Goal: Task Accomplishment & Management: Manage account settings

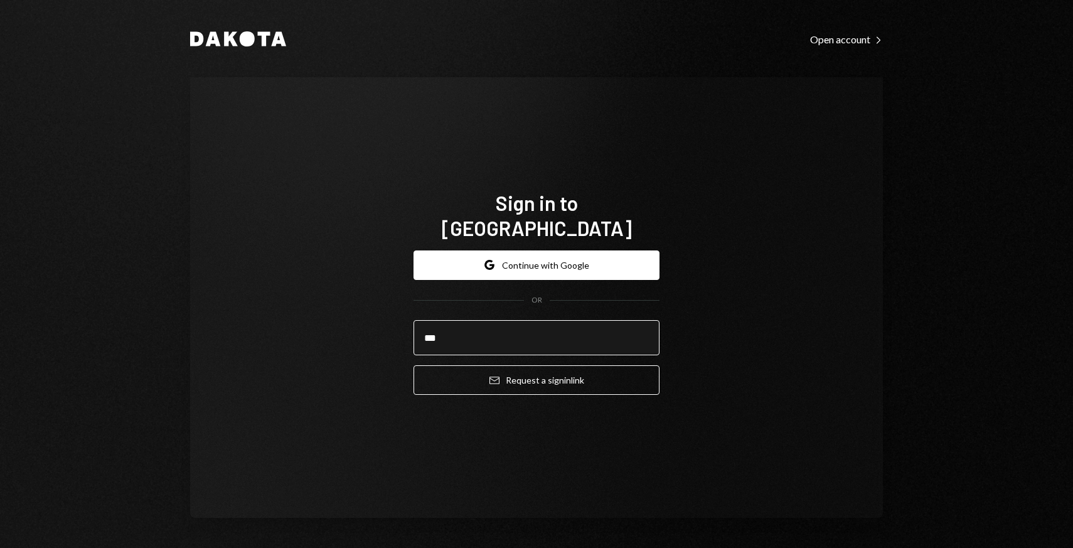
type input "**********"
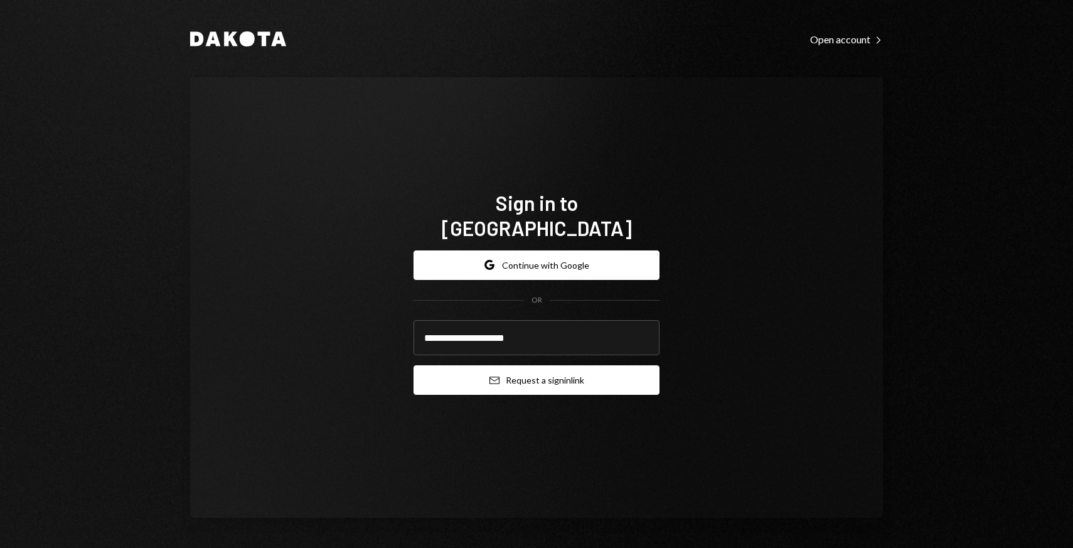
click at [437, 377] on button "Email Request a sign in link" at bounding box center [536, 379] width 246 height 29
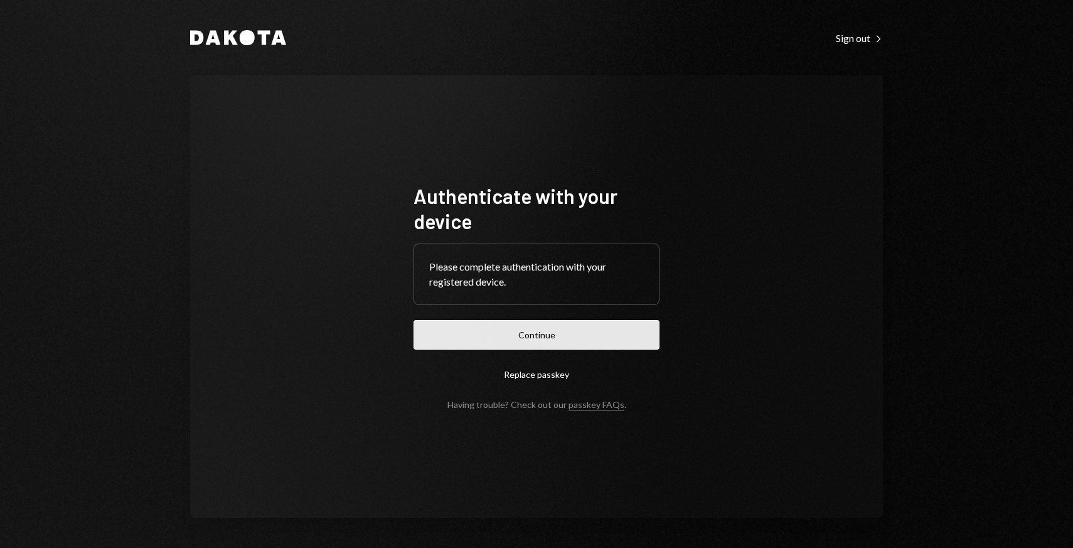
click at [450, 331] on button "Continue" at bounding box center [536, 334] width 246 height 29
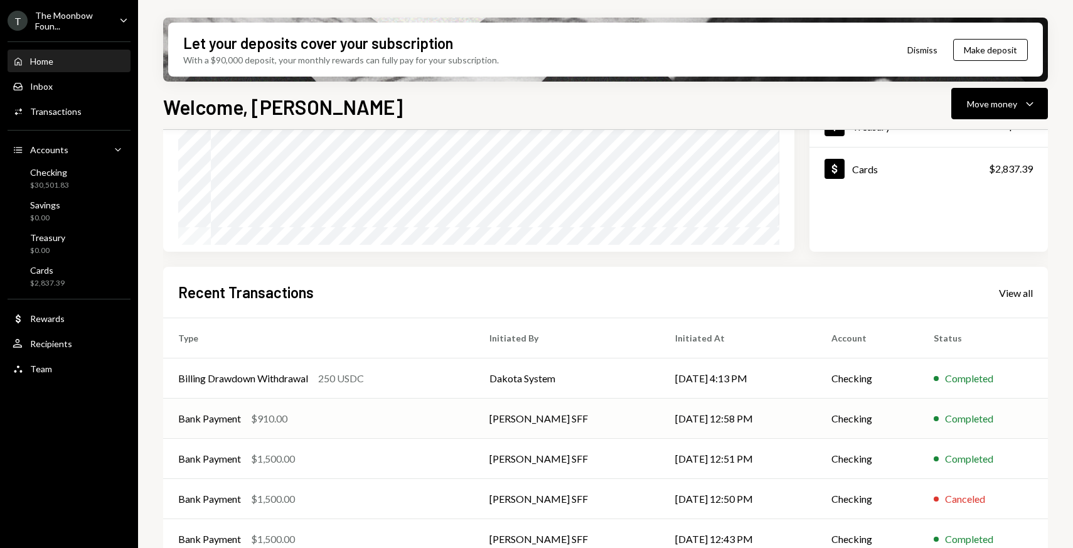
scroll to position [208, 0]
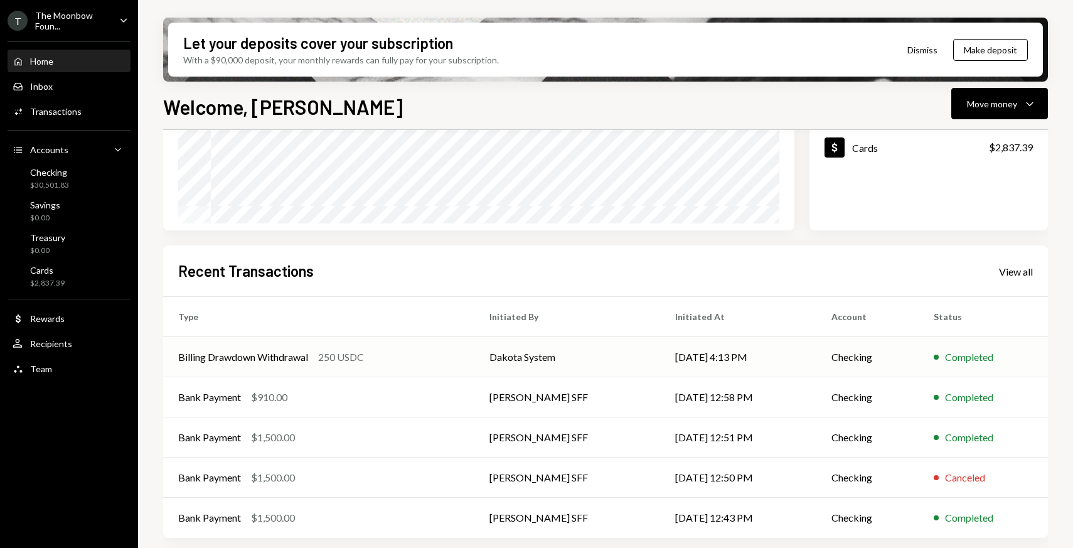
click at [364, 362] on div "250 USDC" at bounding box center [341, 356] width 46 height 15
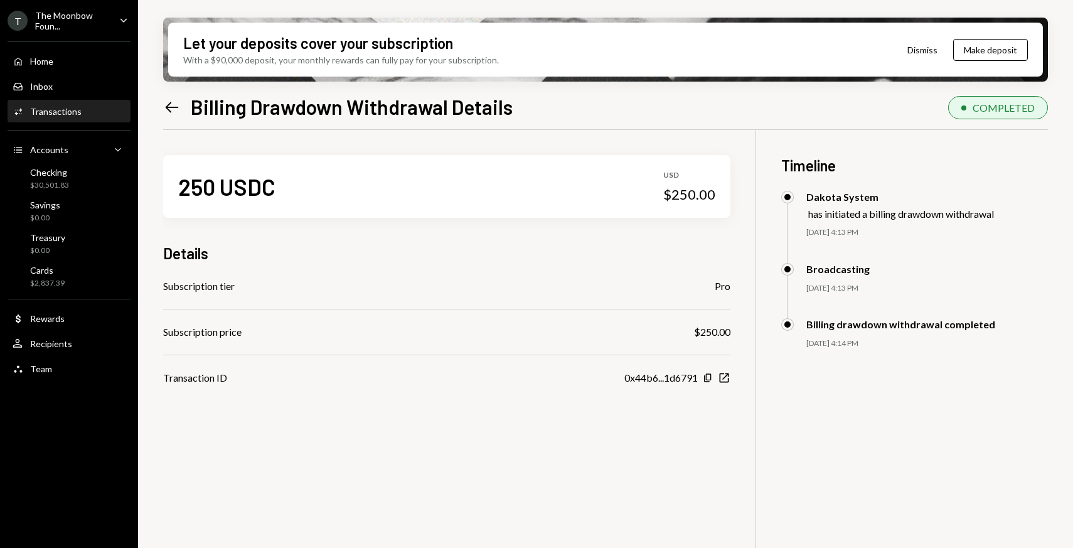
click at [169, 110] on icon at bounding box center [172, 107] width 13 height 11
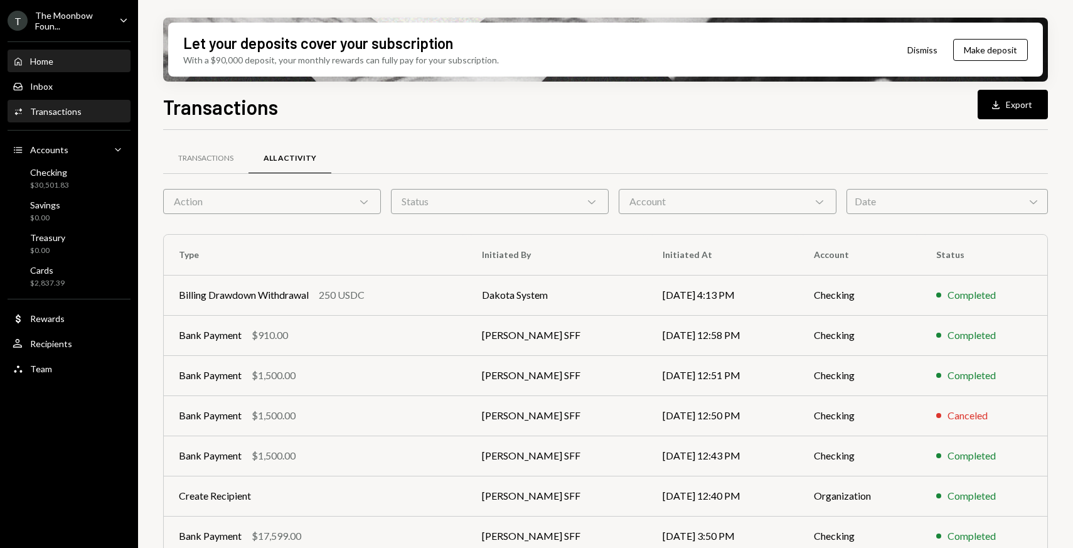
click at [74, 68] on div "Home Home" at bounding box center [69, 61] width 113 height 21
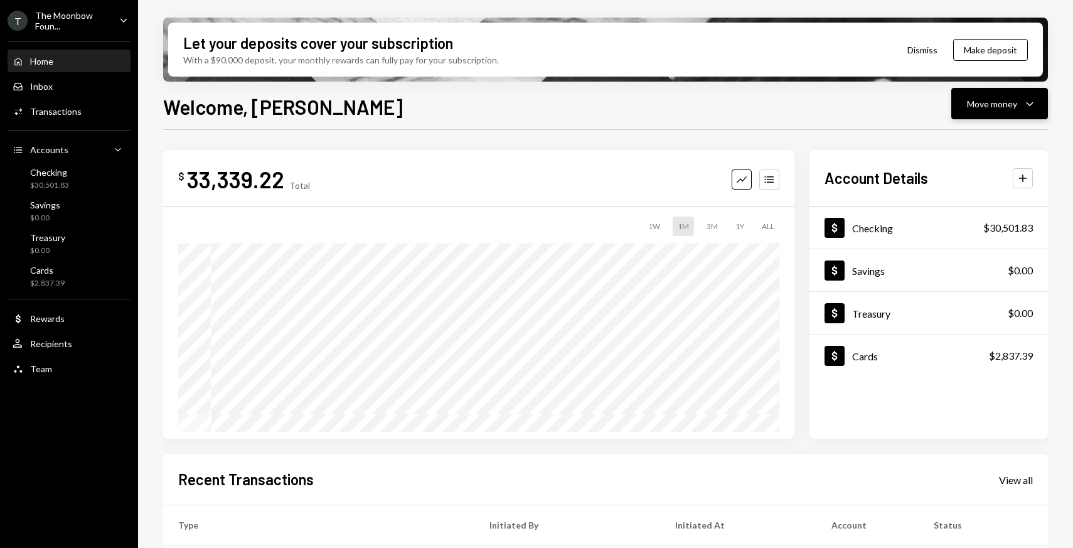
click at [985, 115] on button "Move money Caret Down" at bounding box center [999, 103] width 97 height 31
click at [984, 150] on div "Withdraw Send" at bounding box center [979, 141] width 125 height 28
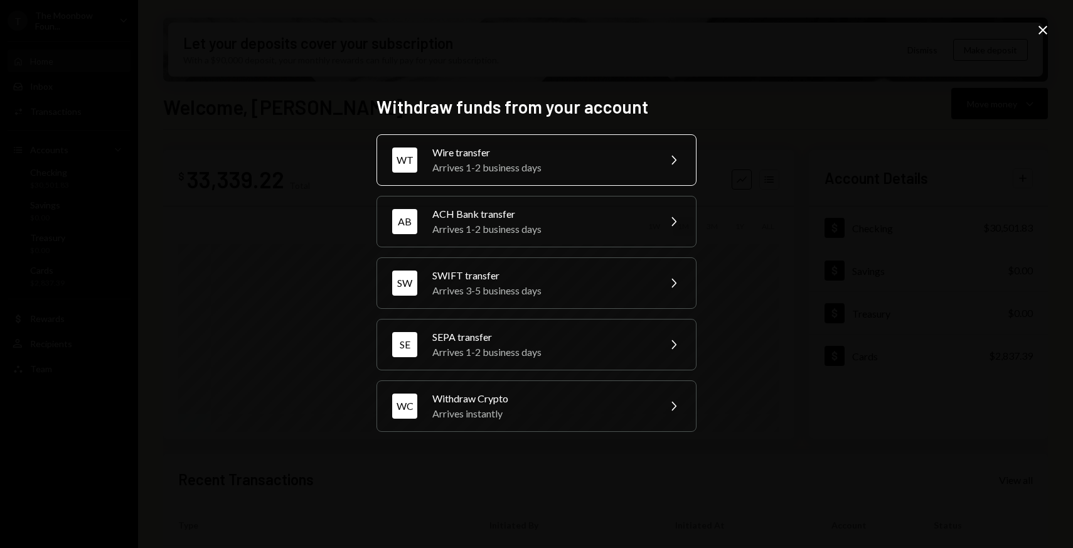
click at [381, 138] on div "WT Wire transfer Arrives 1-2 business days Chevron Right" at bounding box center [536, 159] width 320 height 51
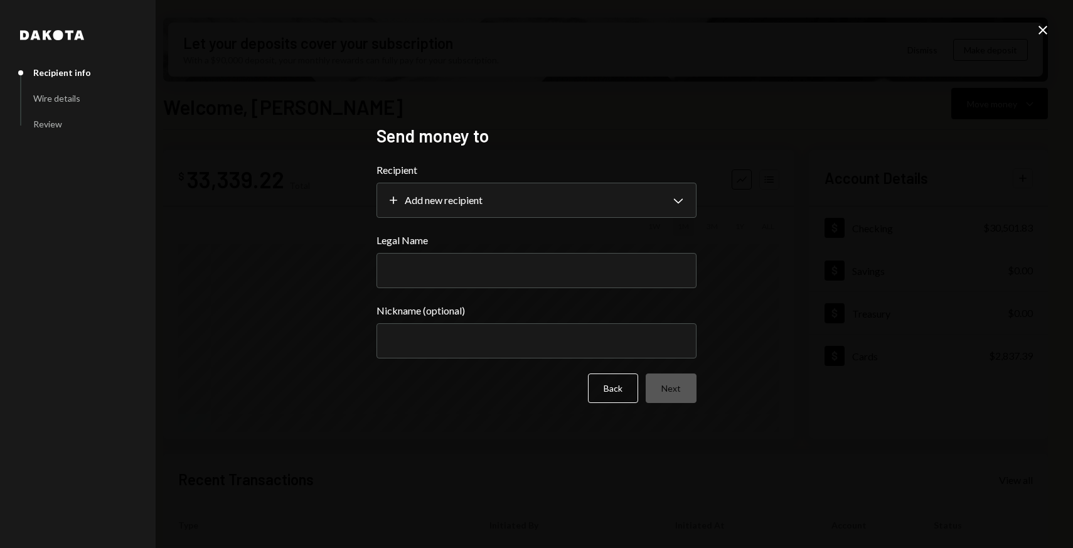
click at [1048, 26] on icon "Close" at bounding box center [1042, 30] width 15 height 15
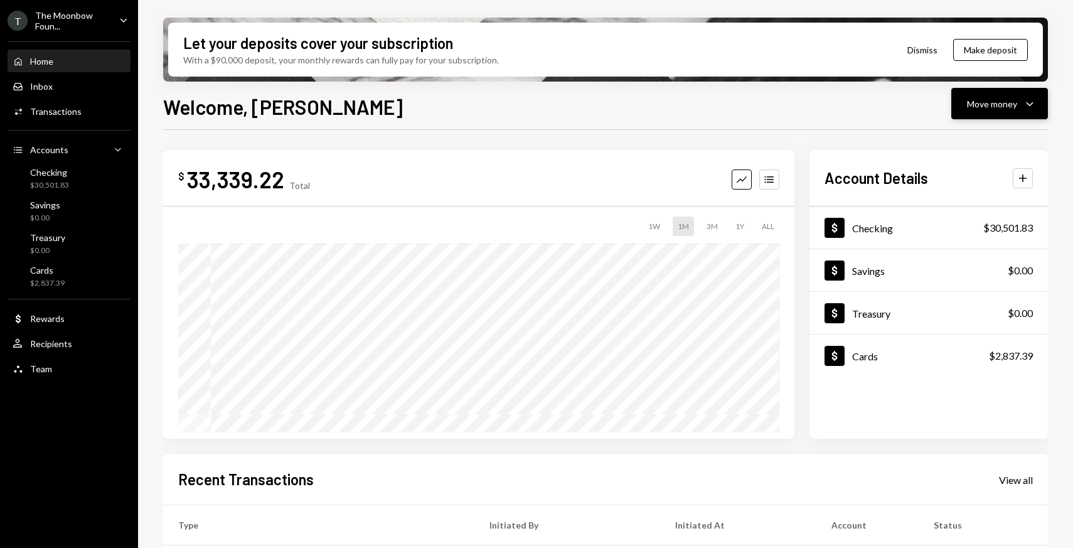
click at [966, 99] on button "Move money Caret Down" at bounding box center [999, 103] width 97 height 31
click at [940, 143] on div "Withdraw Send" at bounding box center [980, 141] width 110 height 13
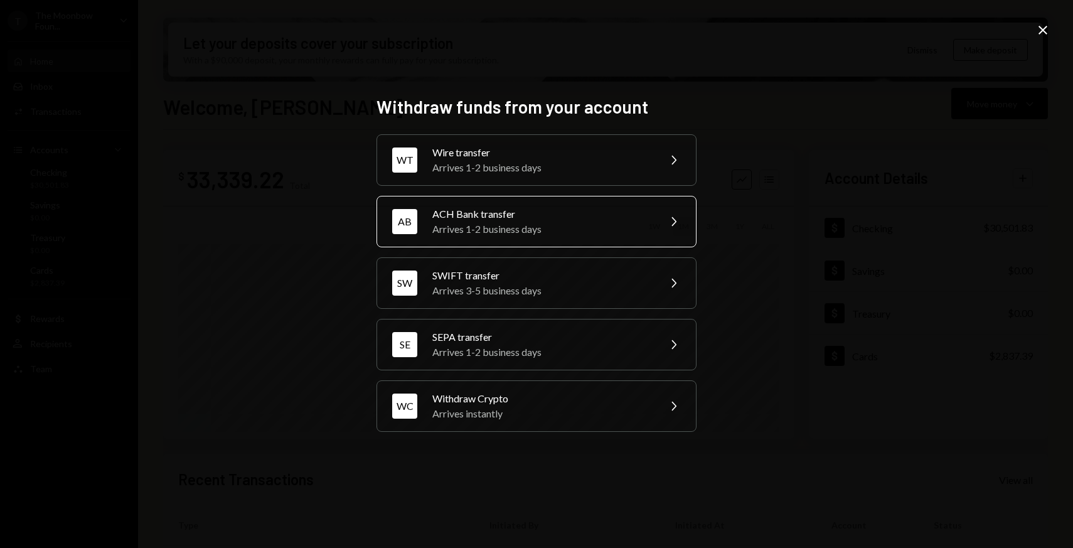
click at [551, 228] on div "Arrives 1-2 business days" at bounding box center [541, 228] width 218 height 15
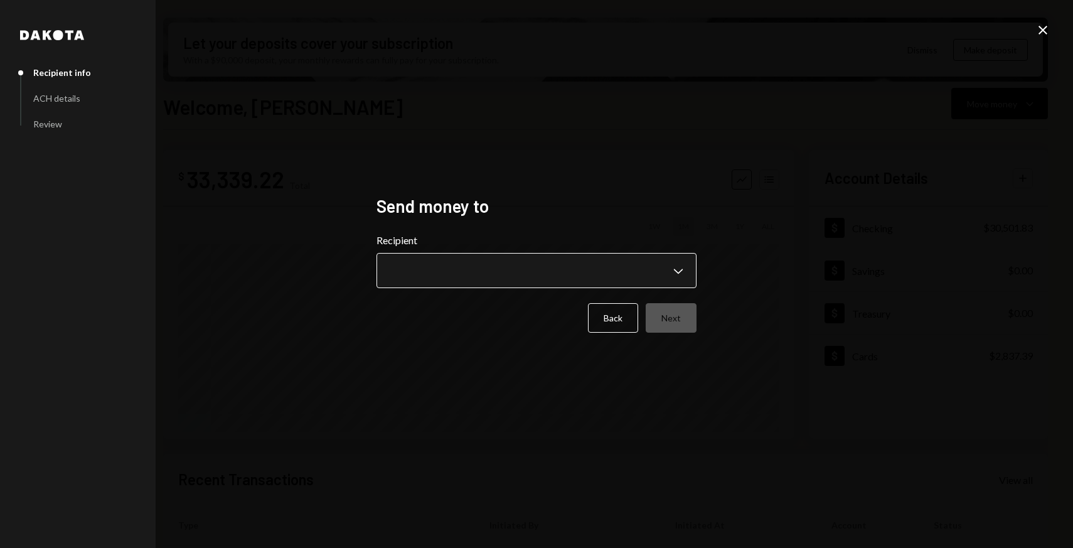
click at [521, 276] on body "T The Moonbow Foun... Caret Down Home Home Inbox Inbox Activities Transactions …" at bounding box center [536, 274] width 1073 height 548
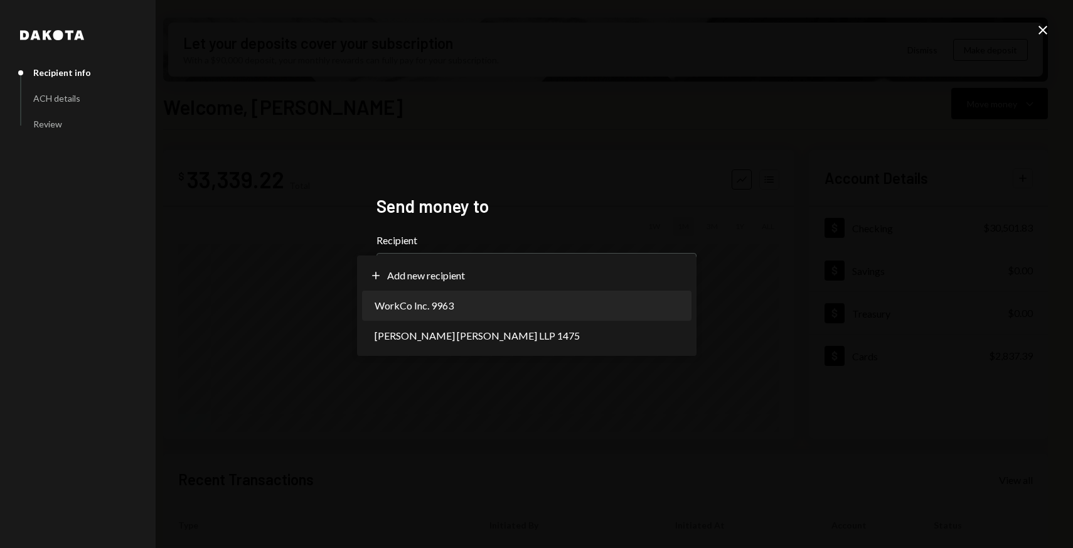
select select "**********"
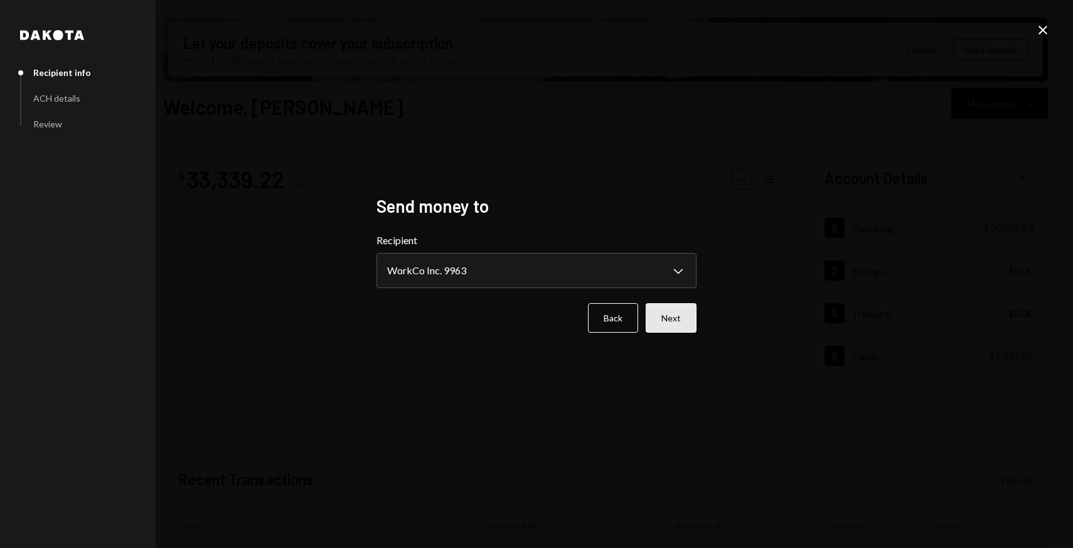
click at [680, 328] on button "Next" at bounding box center [671, 317] width 51 height 29
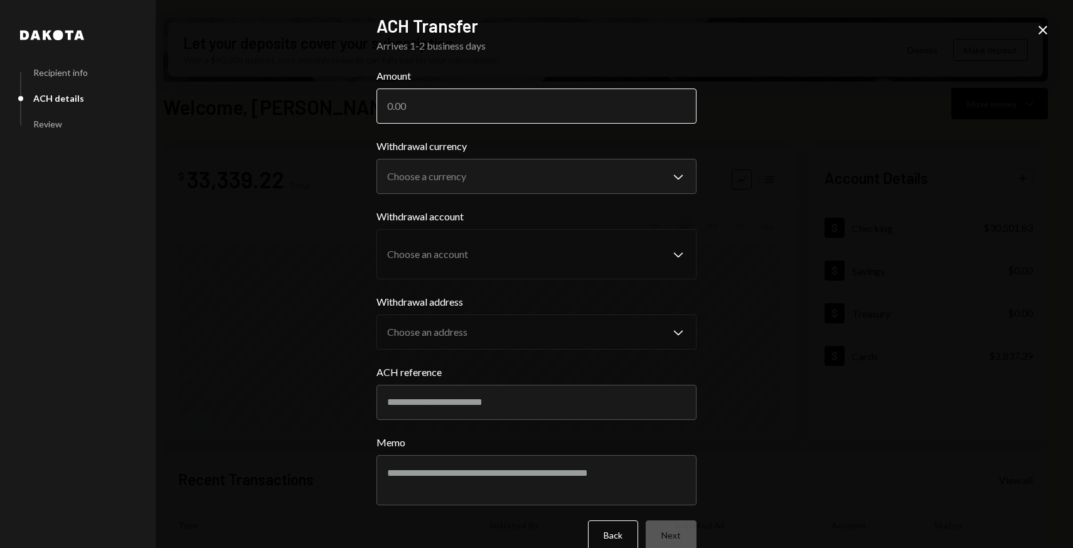
click at [391, 102] on input "Amount" at bounding box center [536, 105] width 320 height 35
paste input "15.95"
click at [405, 107] on input "15.95" at bounding box center [536, 105] width 320 height 35
click at [422, 107] on input "1595" at bounding box center [536, 105] width 320 height 35
click at [410, 109] on input "1595" at bounding box center [536, 105] width 320 height 35
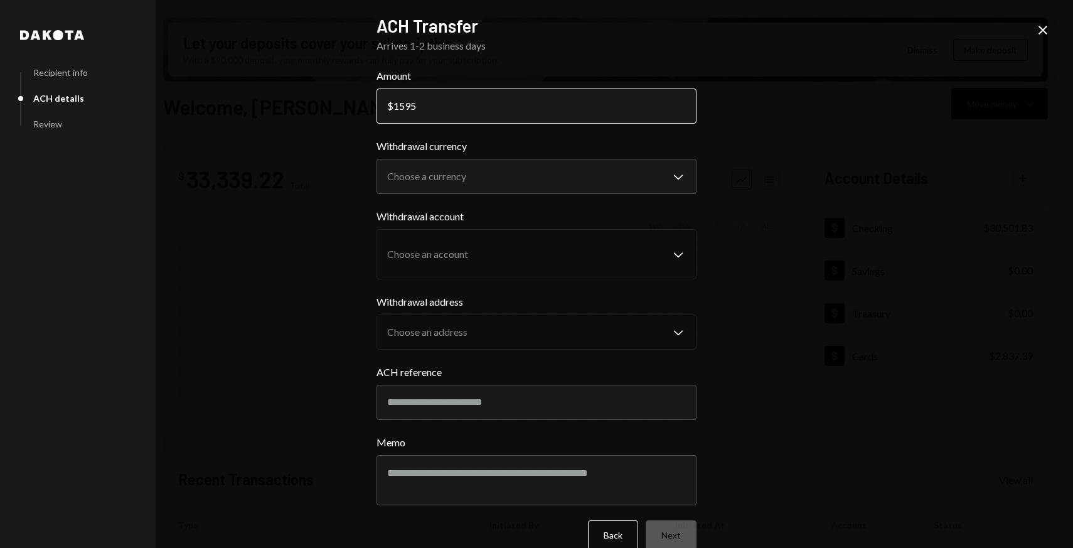
click at [410, 109] on input "1595" at bounding box center [536, 105] width 320 height 35
paste input "1.73"
type input "15951.73"
click at [1053, 35] on div "**********" at bounding box center [536, 274] width 1073 height 548
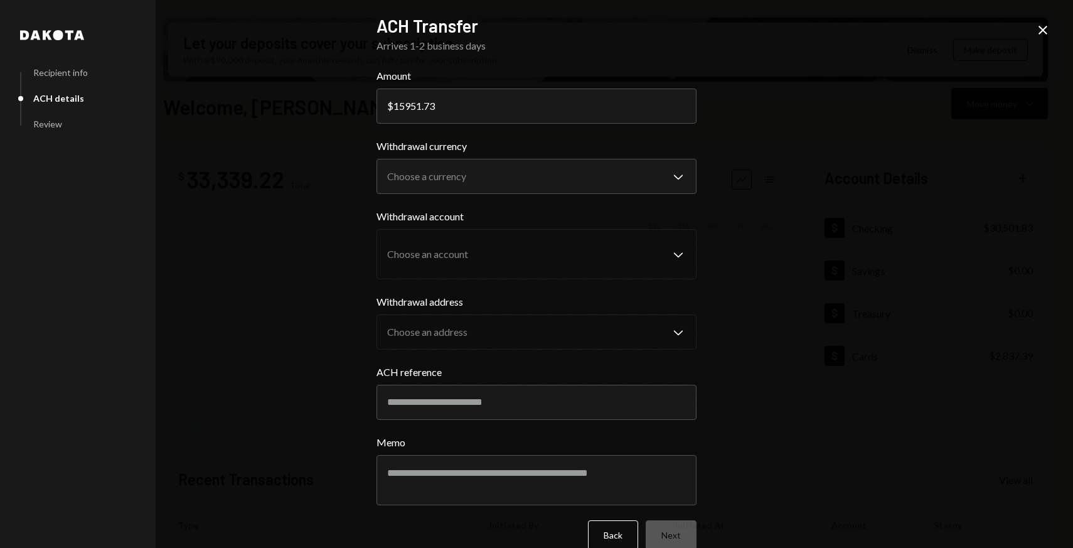
click at [1047, 31] on icon "Close" at bounding box center [1042, 30] width 15 height 15
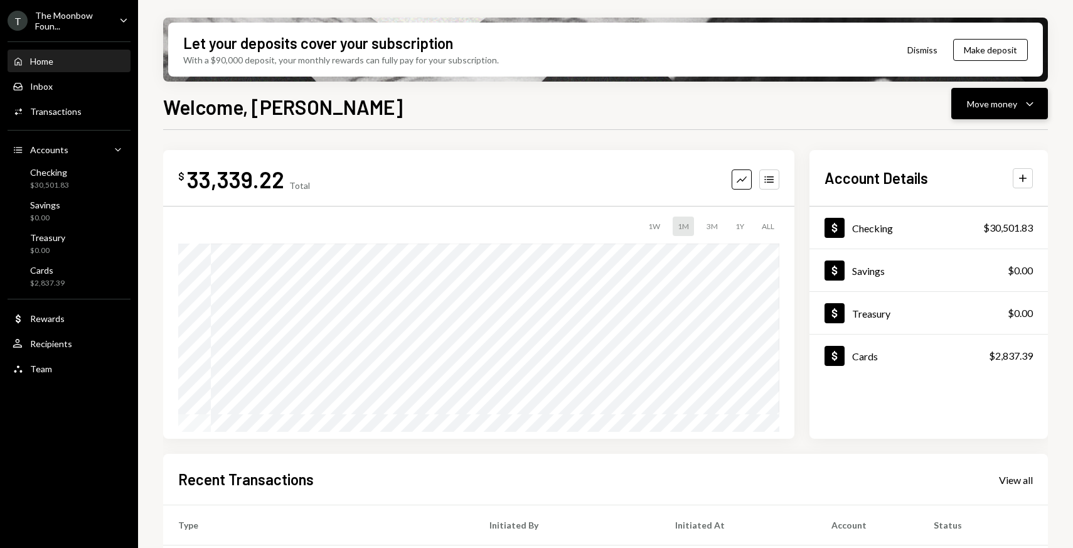
click at [974, 113] on button "Move money Caret Down" at bounding box center [999, 103] width 97 height 31
click at [944, 137] on div "Send" at bounding box center [990, 141] width 92 height 13
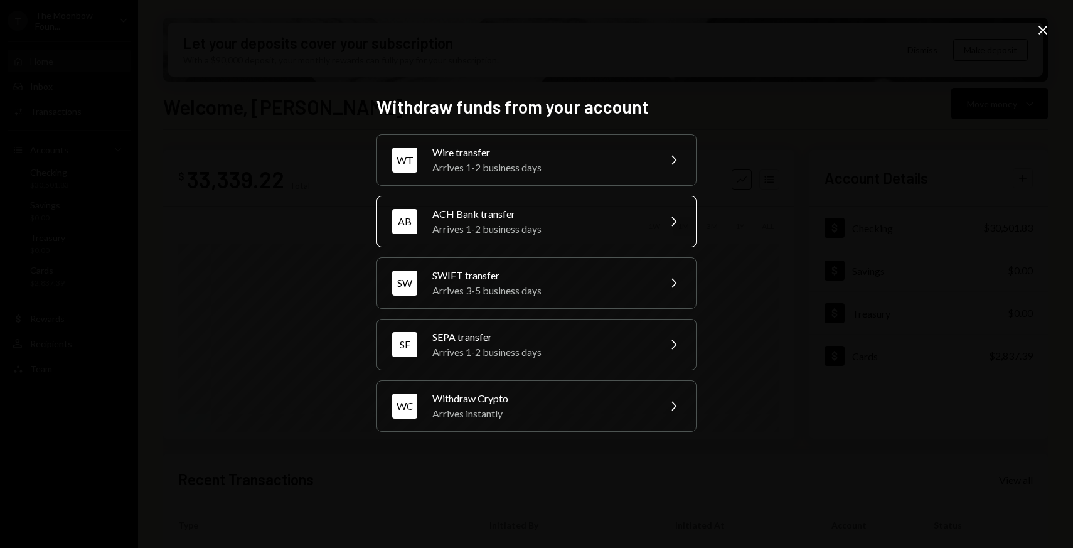
click at [454, 218] on div "ACH Bank transfer" at bounding box center [541, 213] width 218 height 15
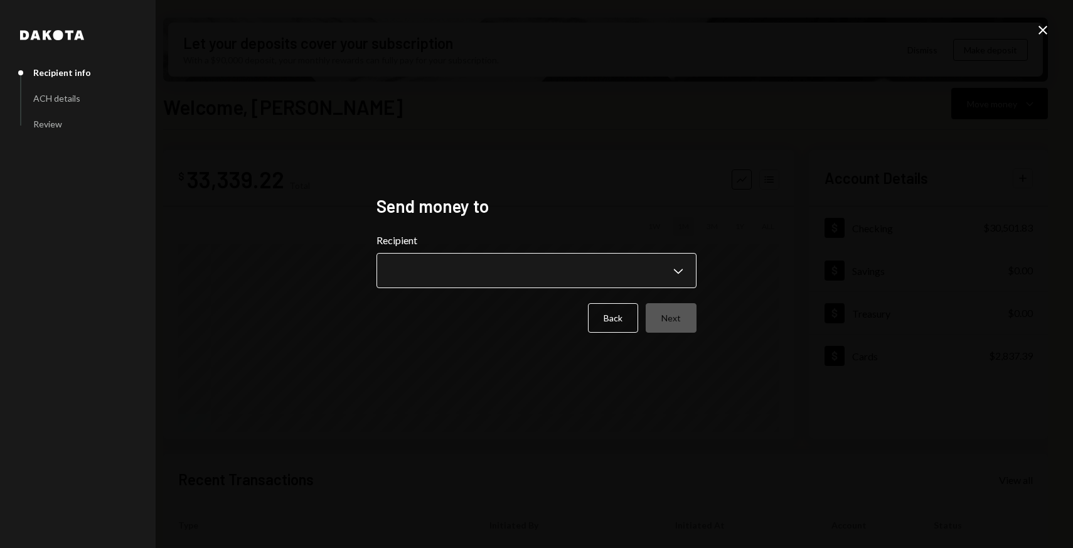
click at [457, 255] on body "T The Moonbow Foun... Caret Down Home Home Inbox Inbox Activities Transactions …" at bounding box center [536, 274] width 1073 height 548
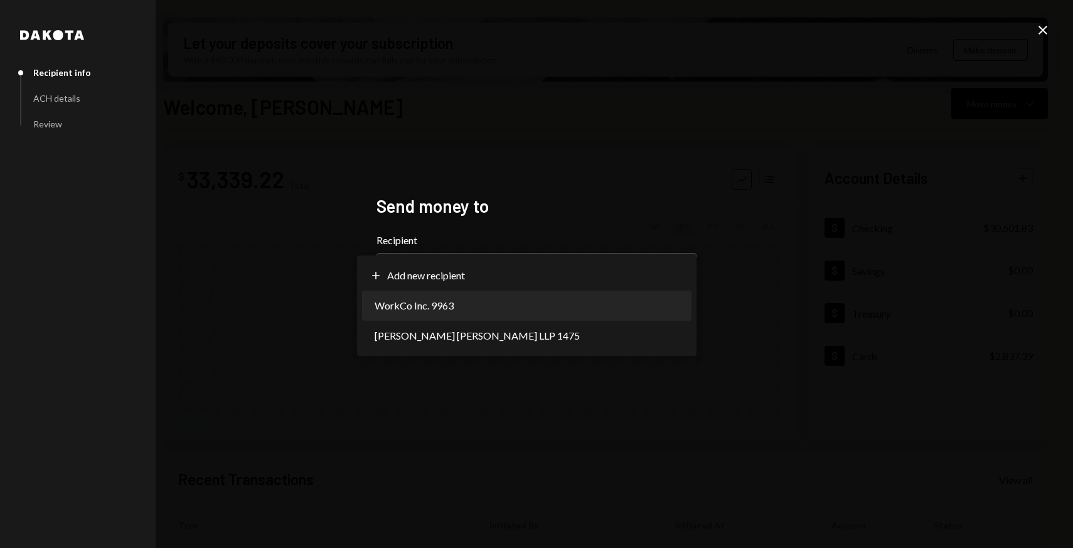
select select "**********"
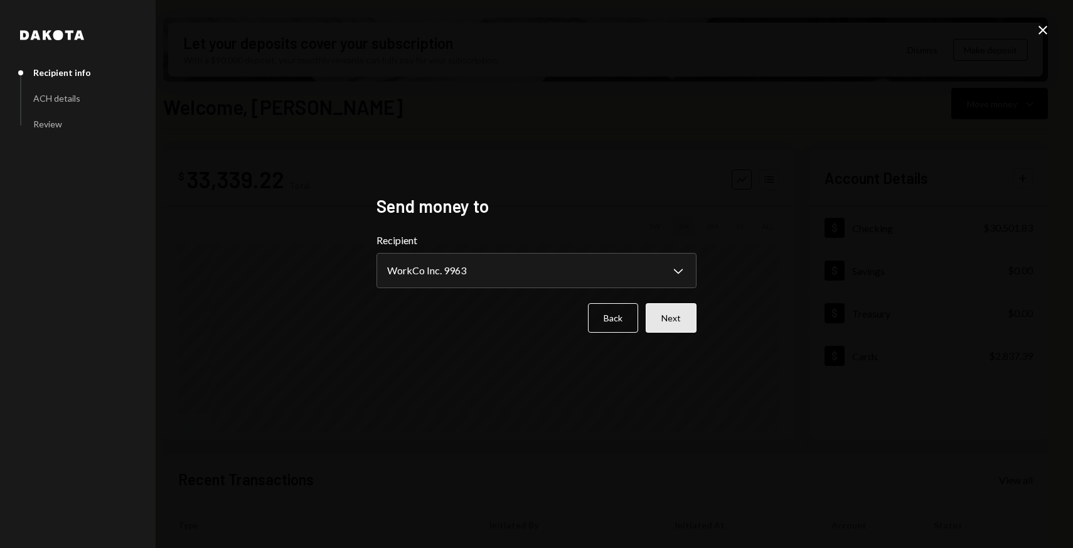
click at [660, 320] on button "Next" at bounding box center [671, 317] width 51 height 29
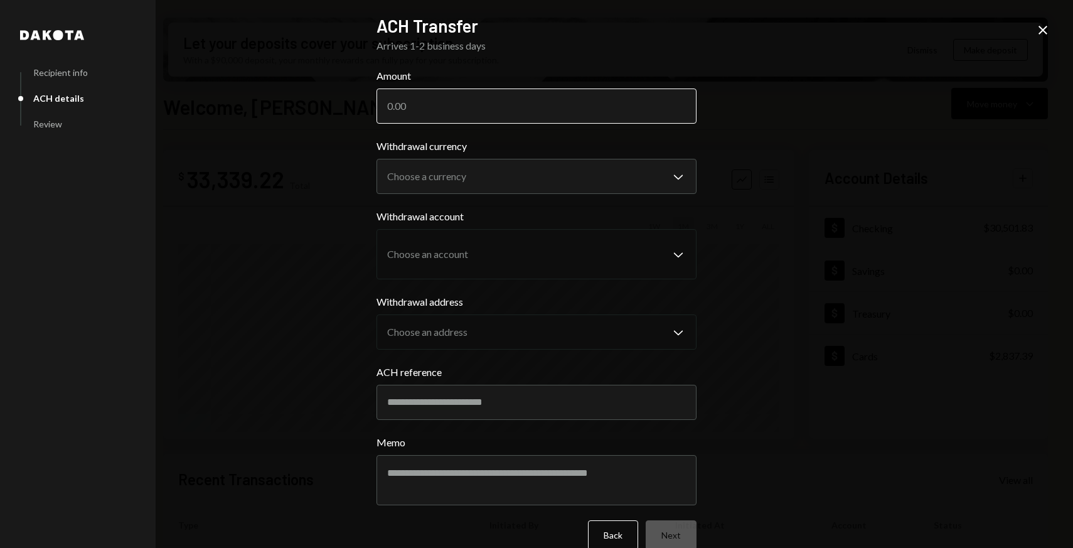
click at [395, 97] on input "Amount" at bounding box center [536, 105] width 320 height 35
paste input "15951.73"
type input "15951.73"
click at [394, 180] on body "T The Moonbow Foun... Caret Down Home Home Inbox Inbox Activities Transactions …" at bounding box center [536, 274] width 1073 height 548
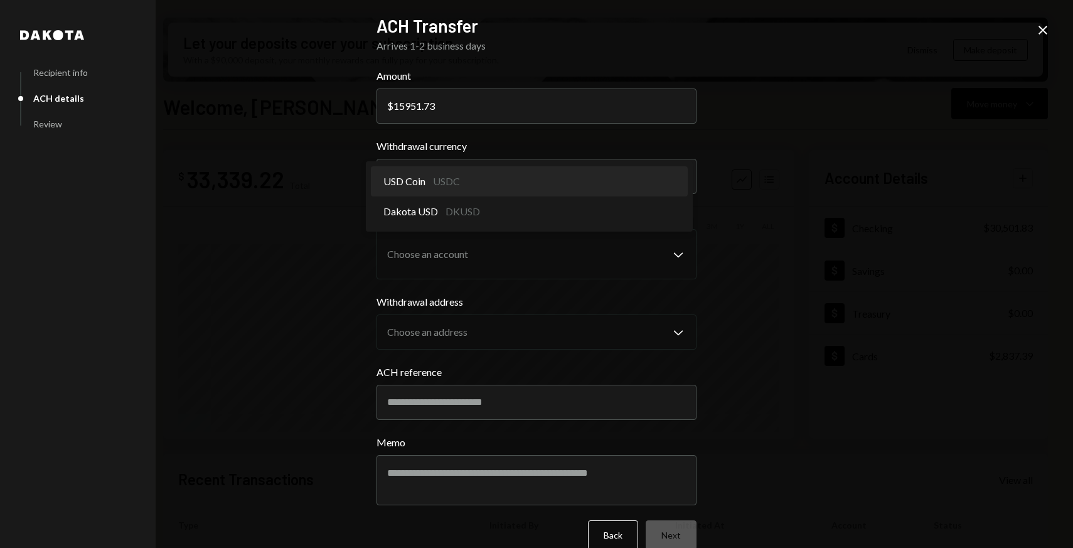
select select "****"
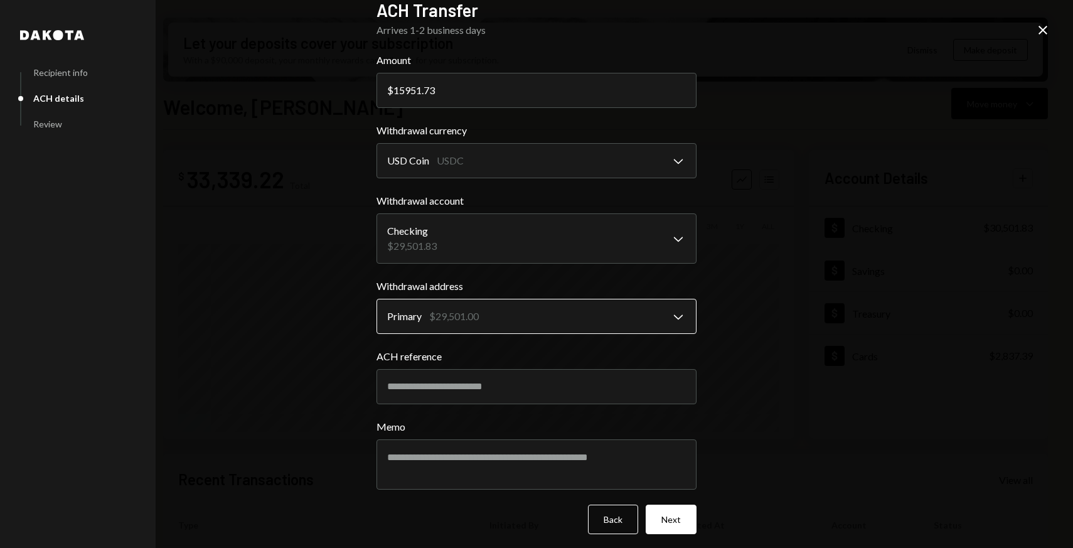
scroll to position [21, 0]
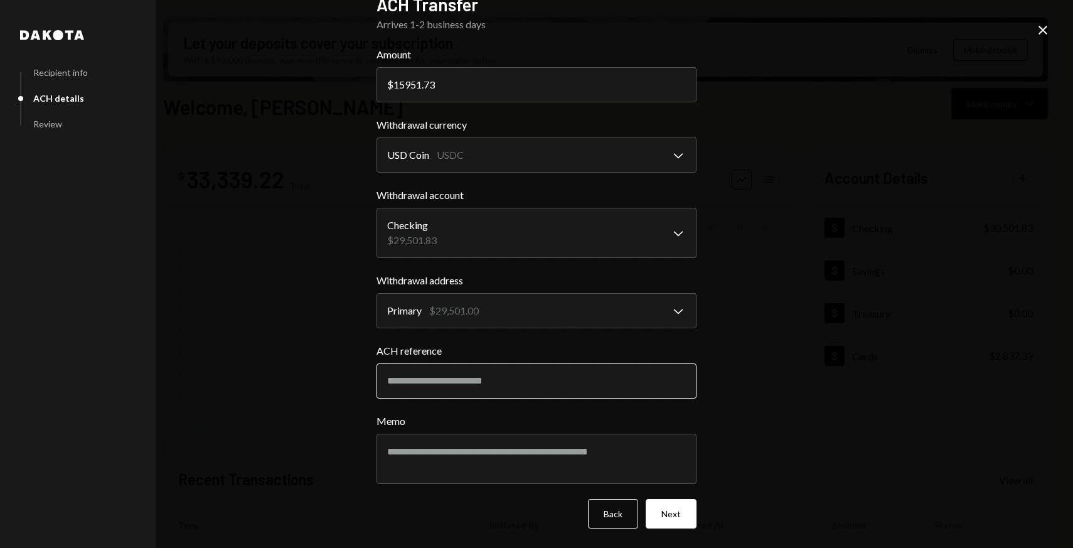
click at [423, 387] on input "ACH reference" at bounding box center [536, 380] width 320 height 35
click at [452, 378] on input "ACH reference" at bounding box center [536, 380] width 320 height 35
paste input "********"
click at [430, 385] on input "********" at bounding box center [536, 380] width 320 height 35
type input "********"
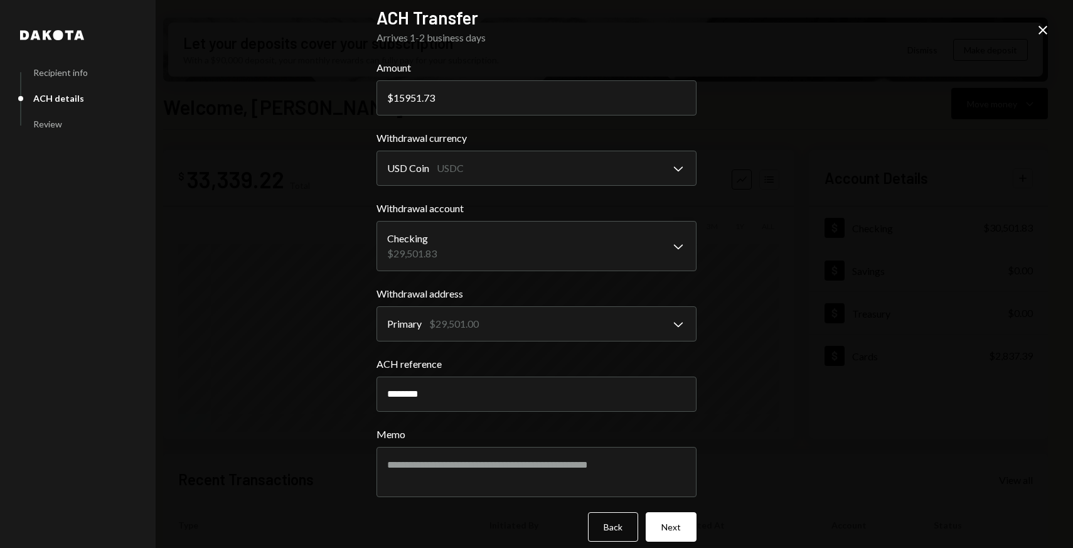
scroll to position [9, 0]
click at [1042, 35] on icon "Close" at bounding box center [1042, 30] width 15 height 15
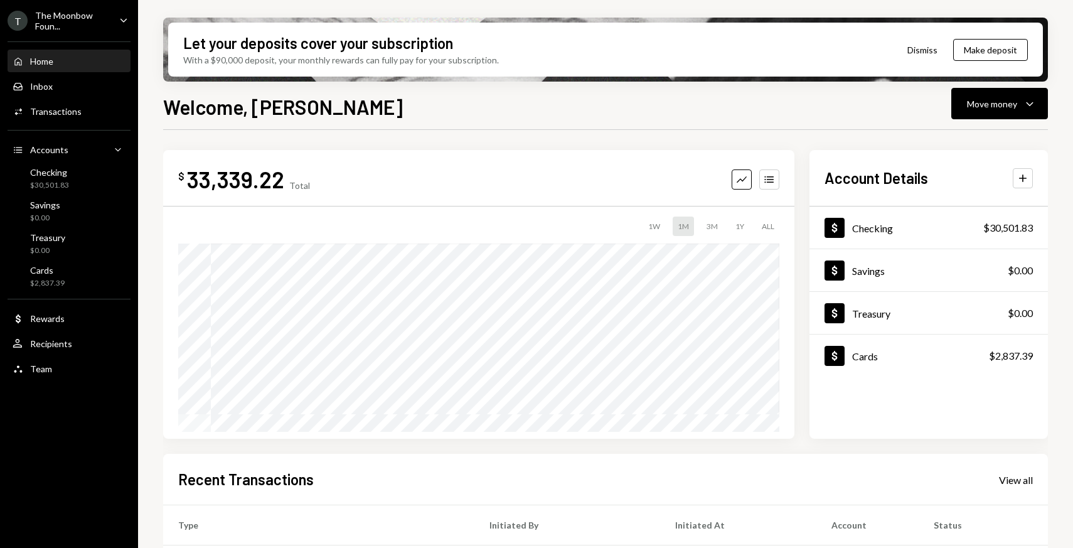
click at [107, 22] on div "The Moonbow Foun..." at bounding box center [72, 20] width 74 height 21
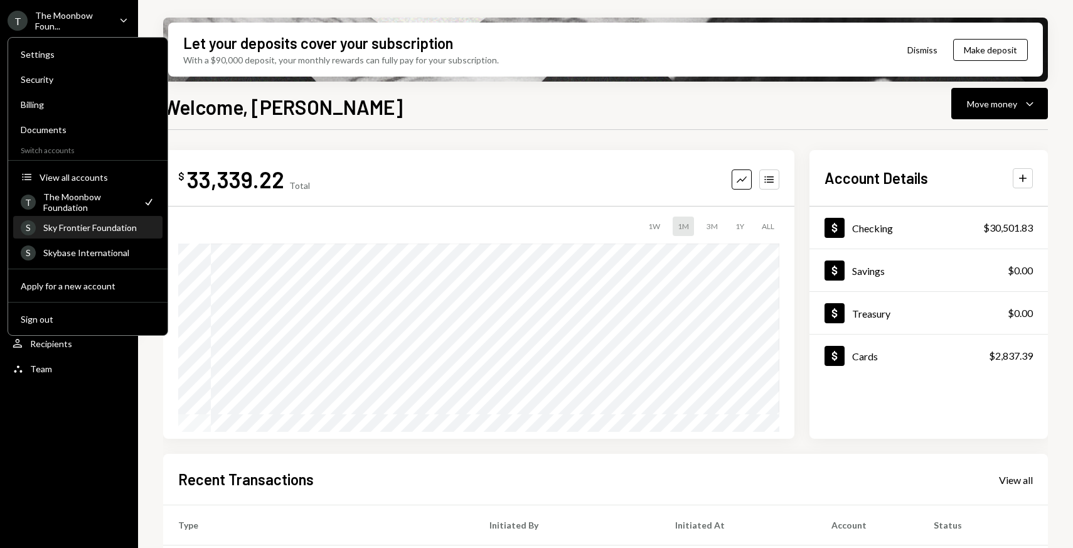
click at [73, 225] on div "Sky Frontier Foundation" at bounding box center [99, 227] width 112 height 11
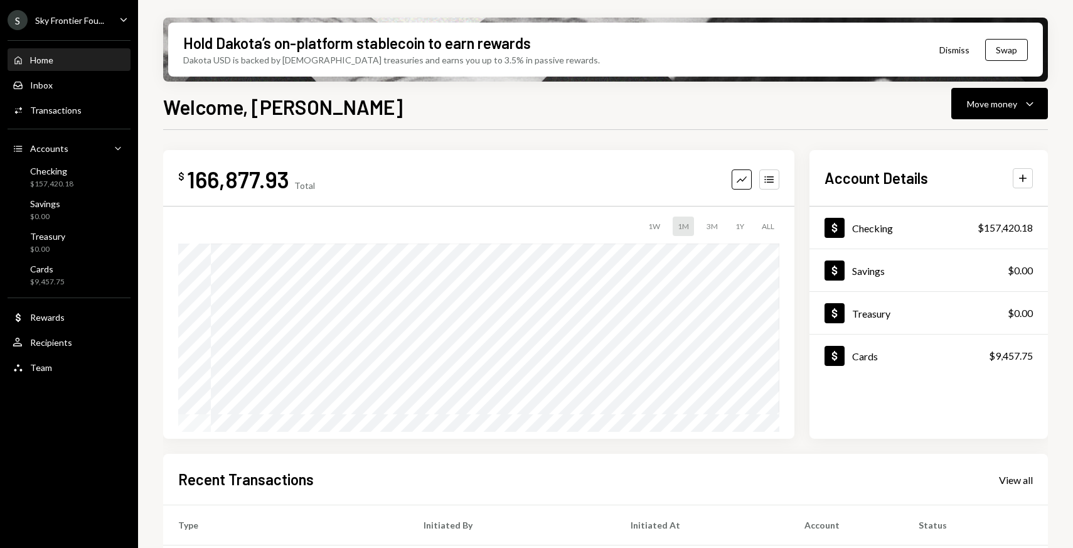
click at [77, 24] on div "Sky Frontier Fou..." at bounding box center [69, 20] width 69 height 11
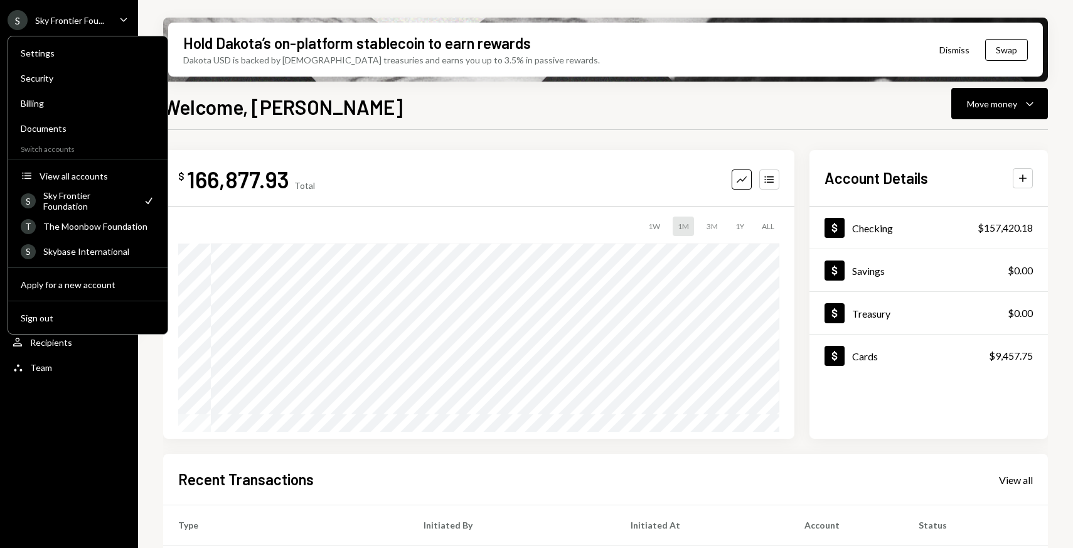
click at [352, 123] on div "Welcome, Nadine Move money Caret Down $ 166,877.93 Total Graph Accounts 1W 1M 3…" at bounding box center [605, 357] width 885 height 530
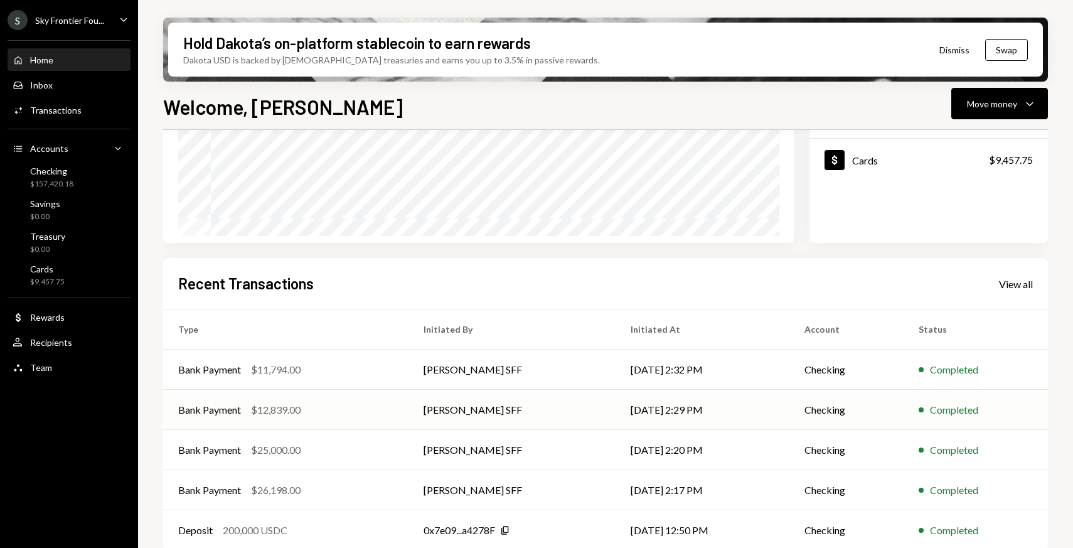
scroll to position [208, 0]
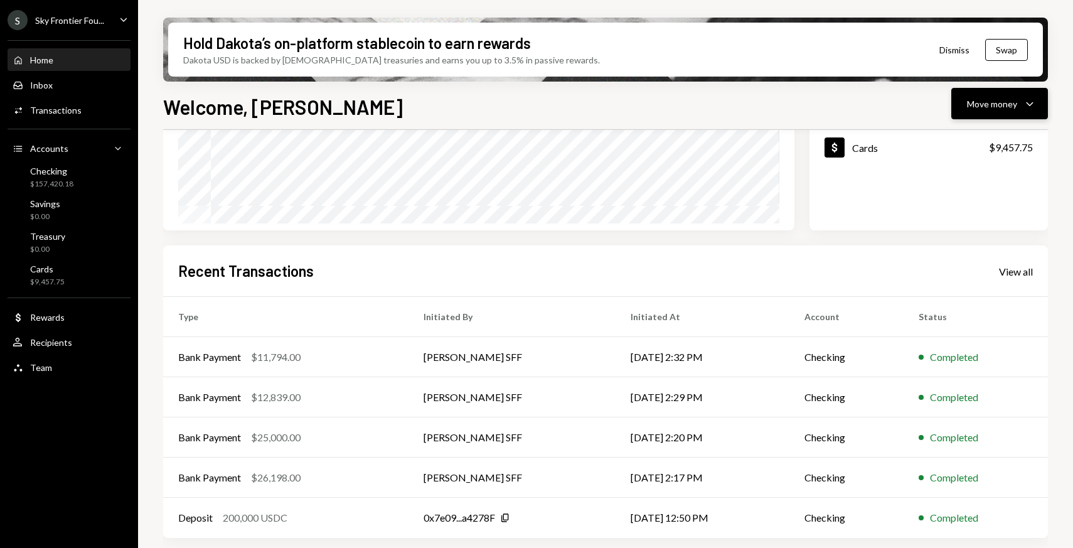
click at [972, 102] on div "Move money" at bounding box center [992, 103] width 50 height 13
click at [965, 133] on div "Withdraw Send" at bounding box center [979, 141] width 125 height 28
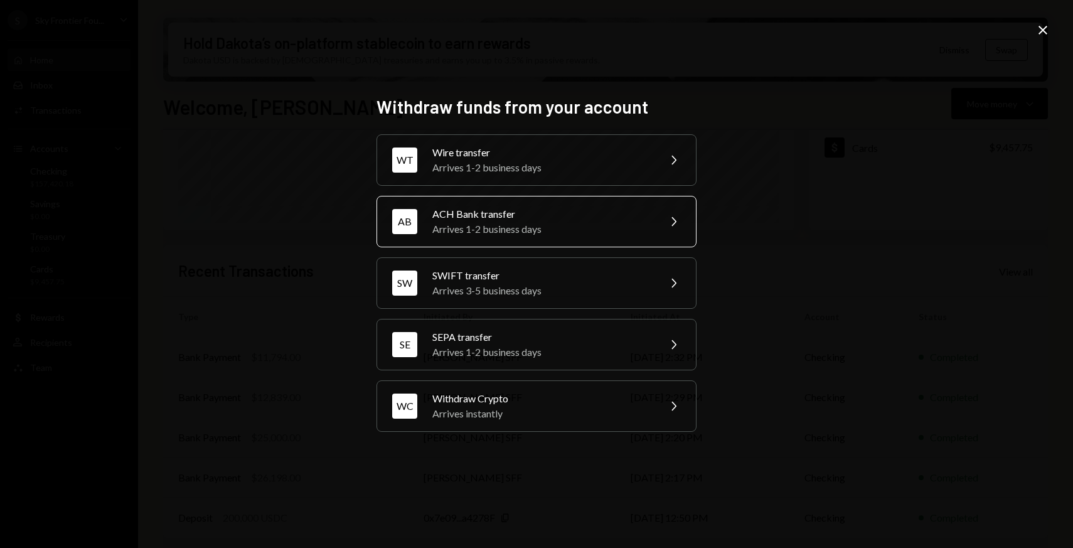
click at [585, 229] on div "Arrives 1-2 business days" at bounding box center [541, 228] width 218 height 15
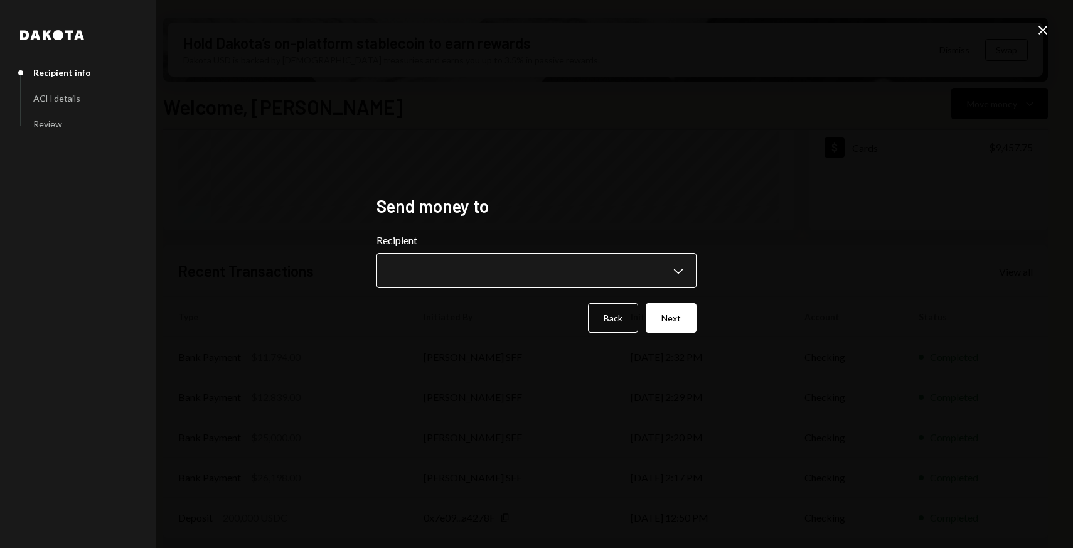
click at [561, 277] on body "S Sky Frontier Fou... Caret Down Home Home Inbox Inbox Activities Transactions …" at bounding box center [536, 274] width 1073 height 548
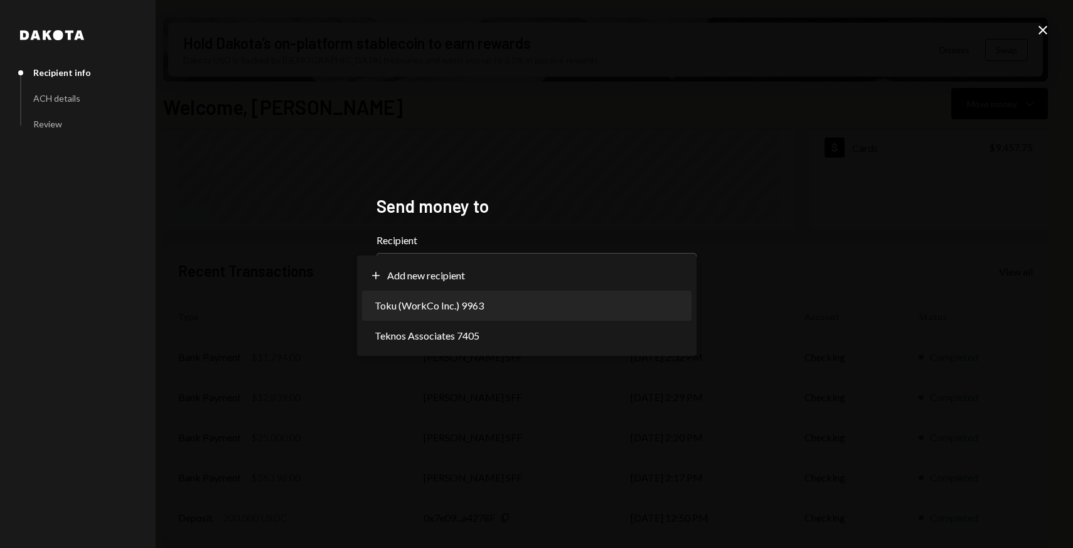
select select "**********"
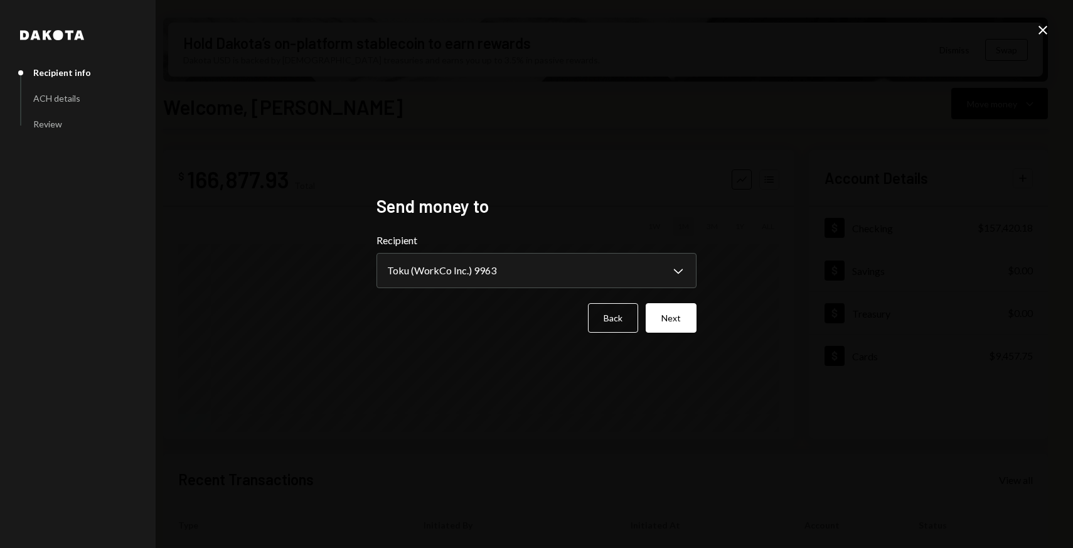
select select "**********"
click at [1039, 33] on icon "Close" at bounding box center [1042, 30] width 15 height 15
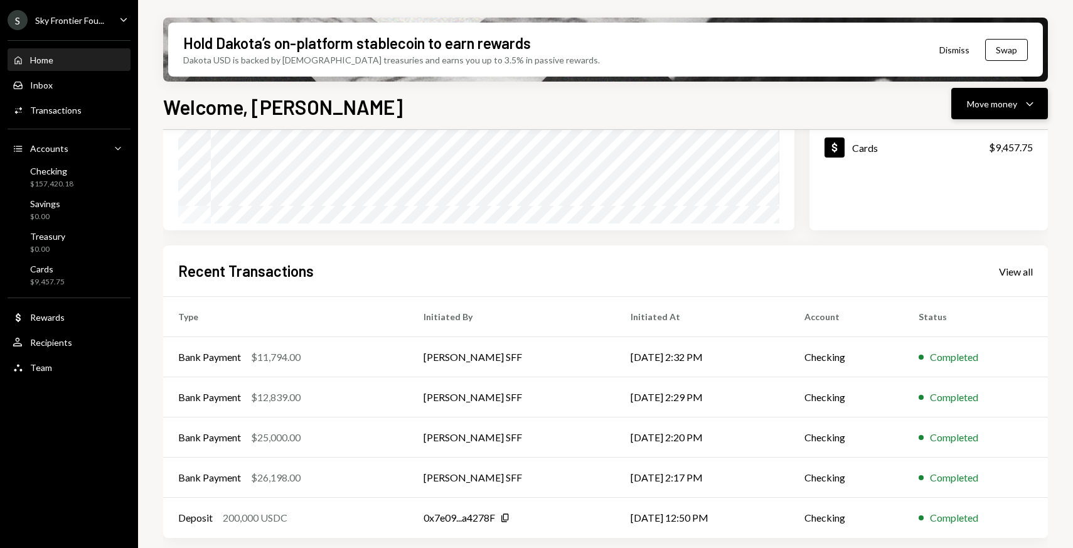
click at [967, 100] on div "Move money" at bounding box center [992, 103] width 50 height 13
click at [949, 149] on div "Withdraw Send" at bounding box center [979, 141] width 125 height 28
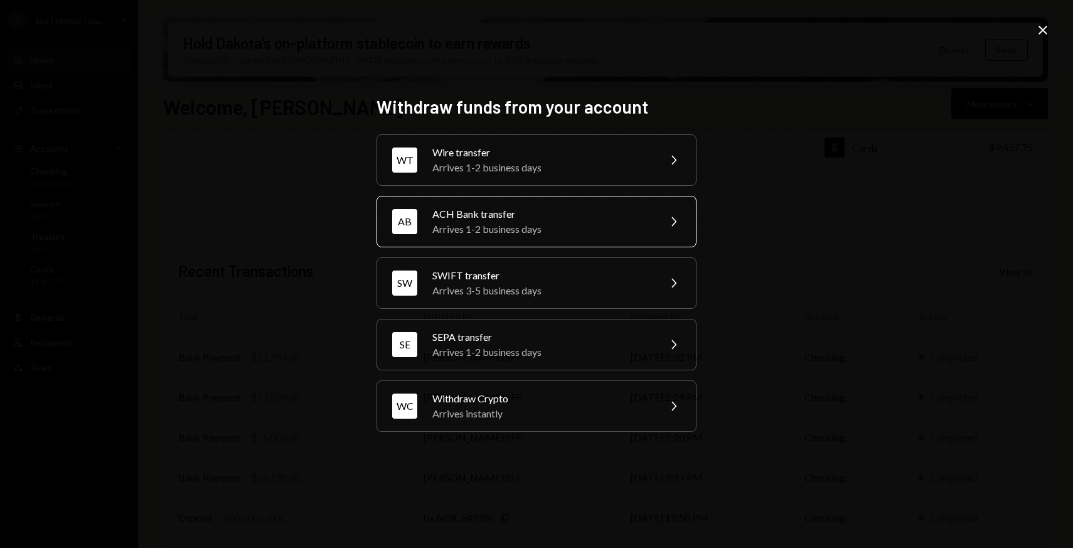
click at [600, 231] on div "Arrives 1-2 business days" at bounding box center [541, 228] width 218 height 15
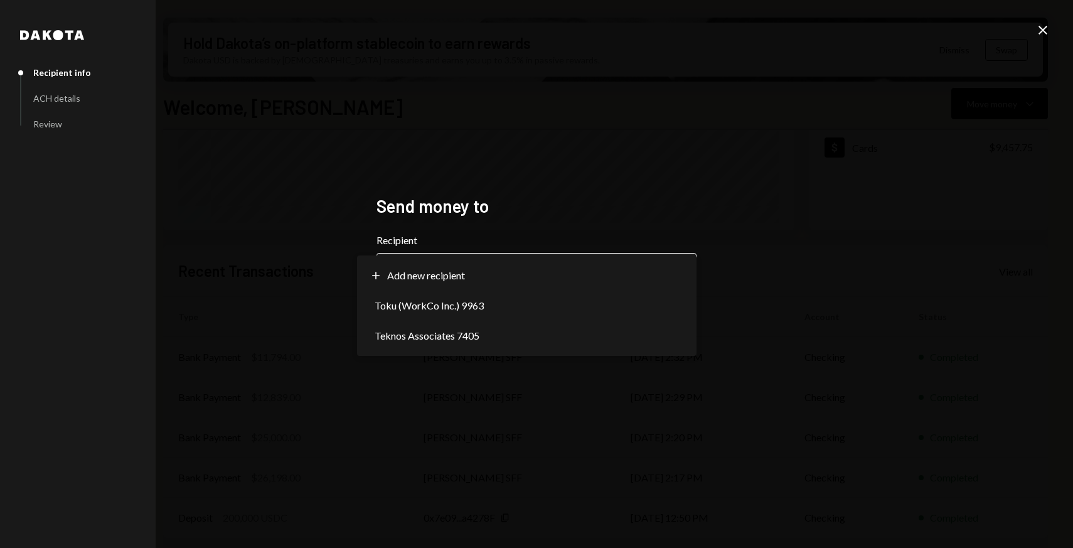
click at [637, 271] on body "S Sky Frontier Fou... Caret Down Home Home Inbox Inbox Activities Transactions …" at bounding box center [536, 274] width 1073 height 548
select select "**********"
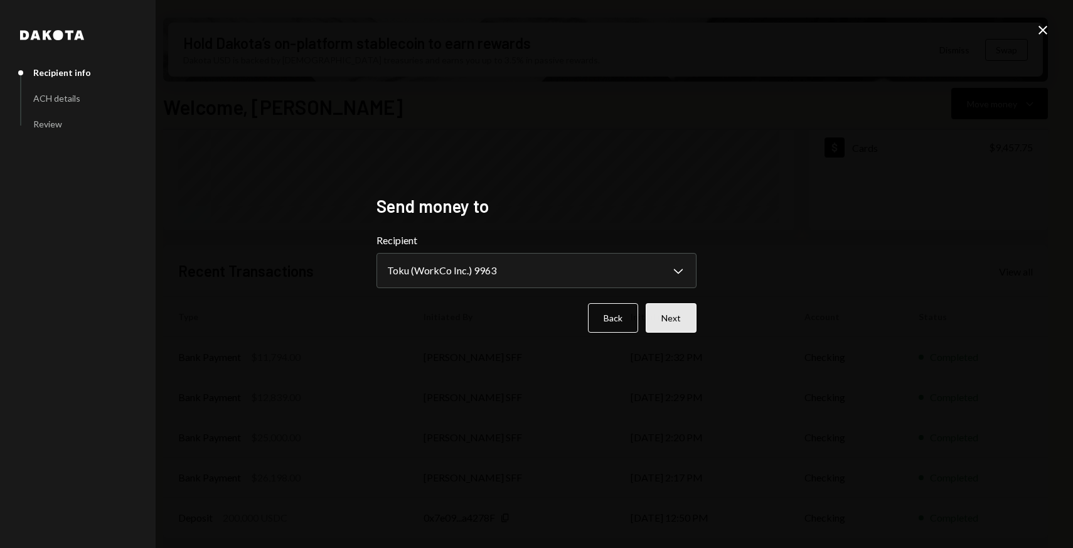
click at [686, 312] on button "Next" at bounding box center [671, 317] width 51 height 29
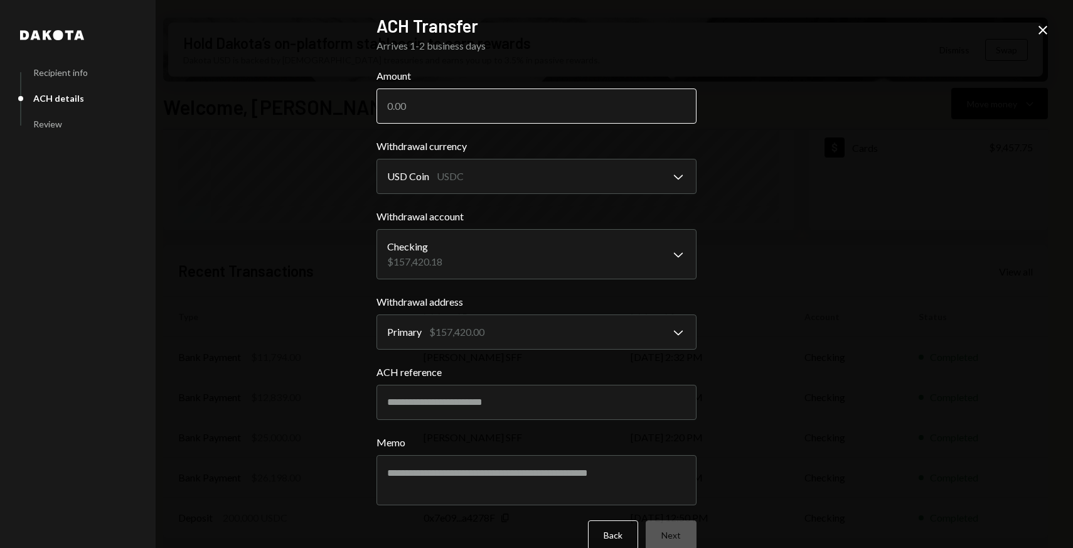
click at [390, 115] on input "Amount" at bounding box center [536, 105] width 320 height 35
click at [442, 401] on input "ACH reference" at bounding box center [536, 402] width 320 height 35
paste input "*********"
type input "*********"
paste input "********"
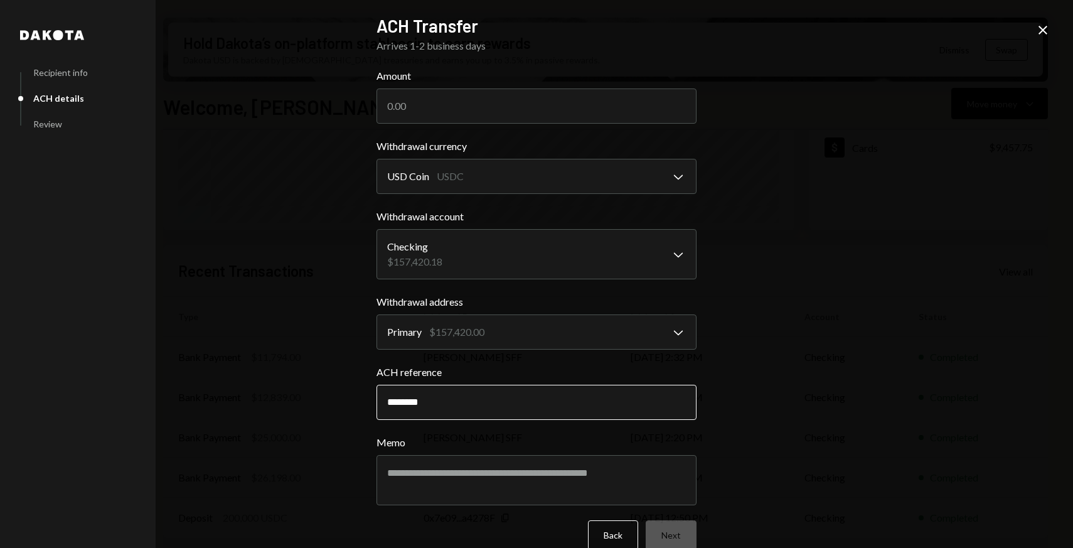
click at [403, 401] on input "********" at bounding box center [536, 402] width 320 height 35
type input "********"
click at [412, 473] on textarea "Memo" at bounding box center [536, 480] width 320 height 50
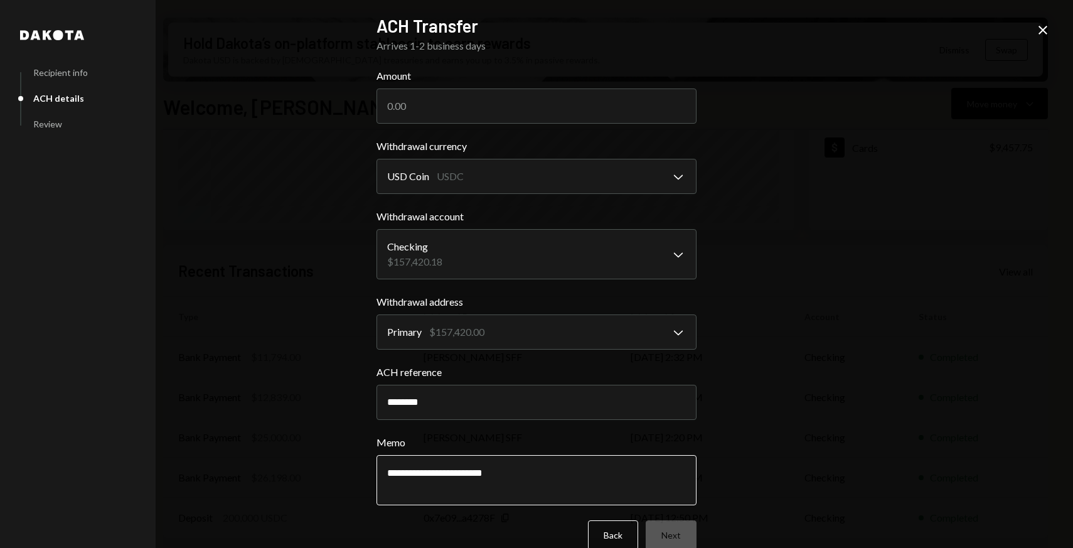
paste textarea "*********"
type textarea "**********"
click at [395, 99] on input "Amount" at bounding box center [536, 105] width 320 height 35
paste input "16023.02"
type input "16023.02"
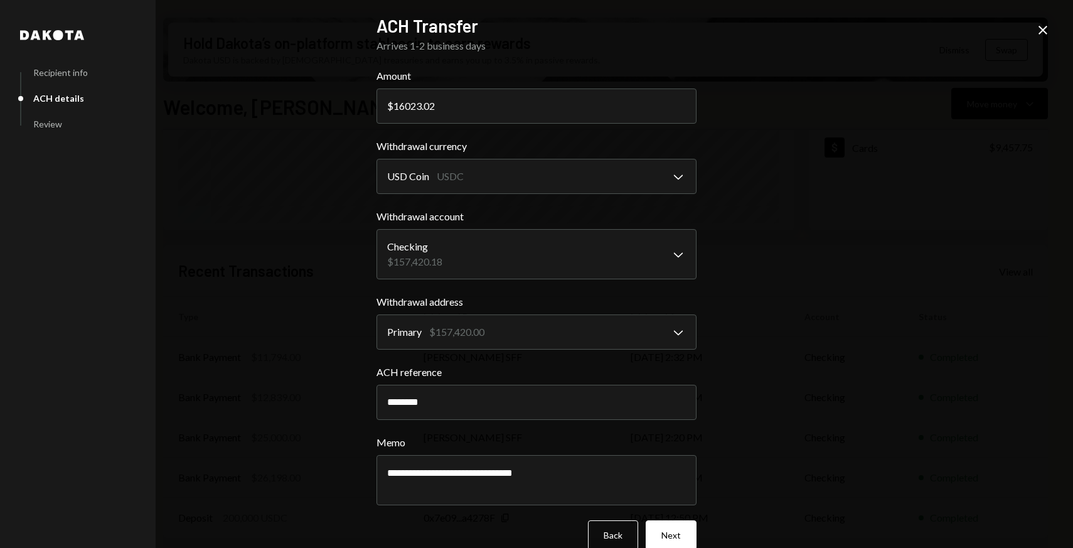
click at [301, 162] on div "**********" at bounding box center [536, 274] width 1073 height 548
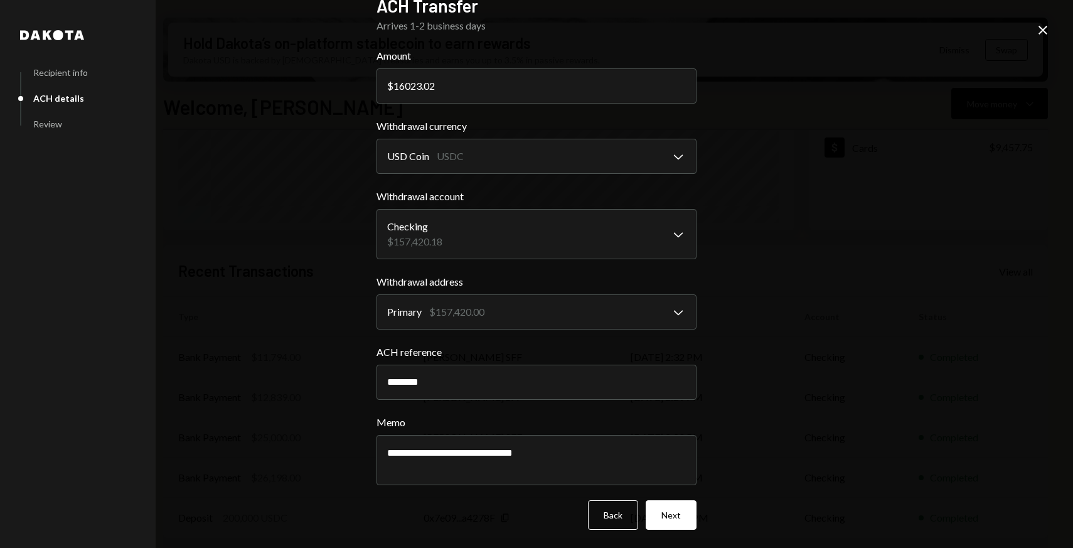
scroll to position [21, 0]
click at [680, 519] on button "Next" at bounding box center [671, 513] width 51 height 29
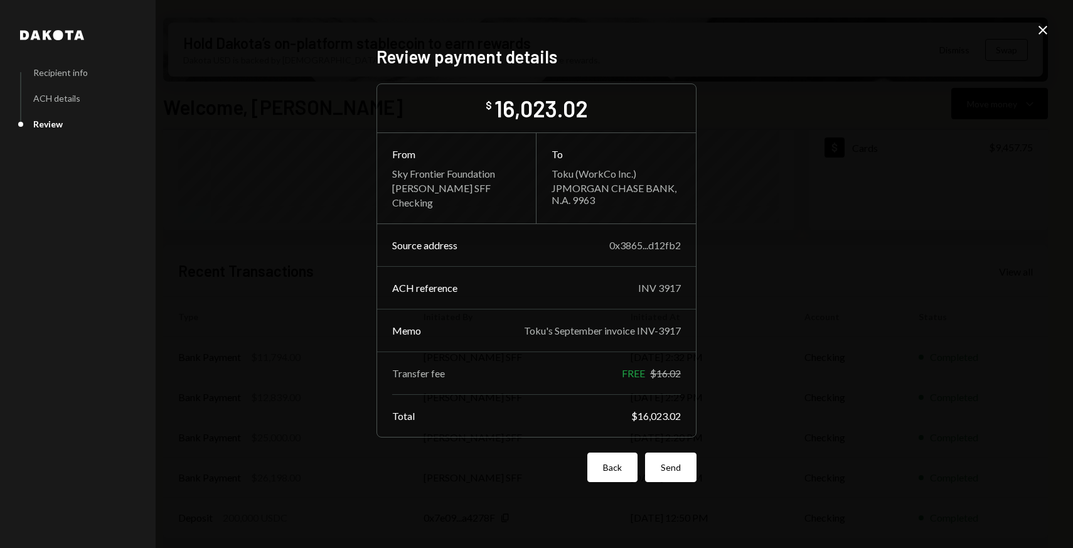
click at [596, 459] on button "Back" at bounding box center [612, 466] width 50 height 29
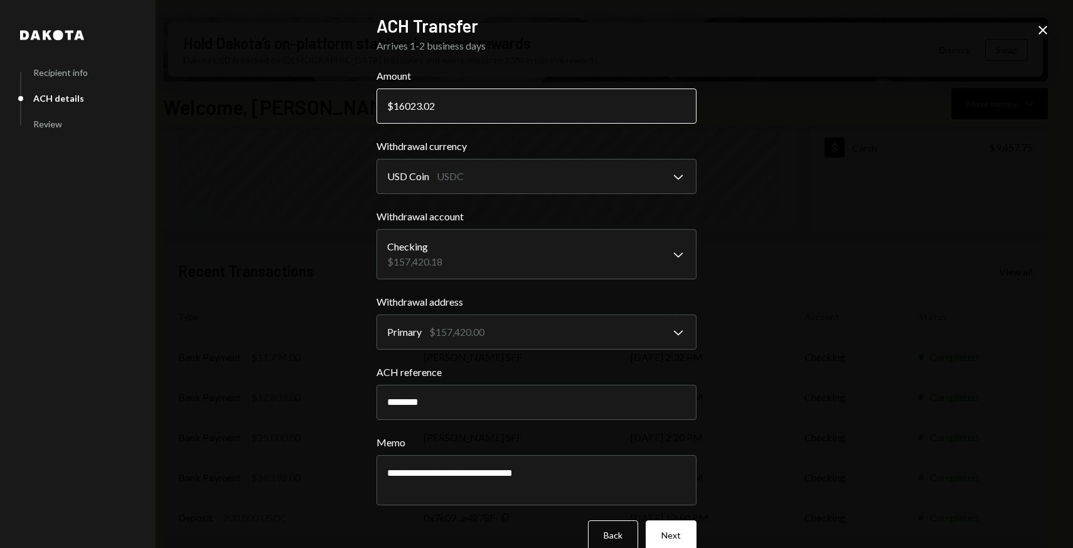
click at [408, 101] on input "16023.02" at bounding box center [536, 105] width 320 height 35
paste input ".6"
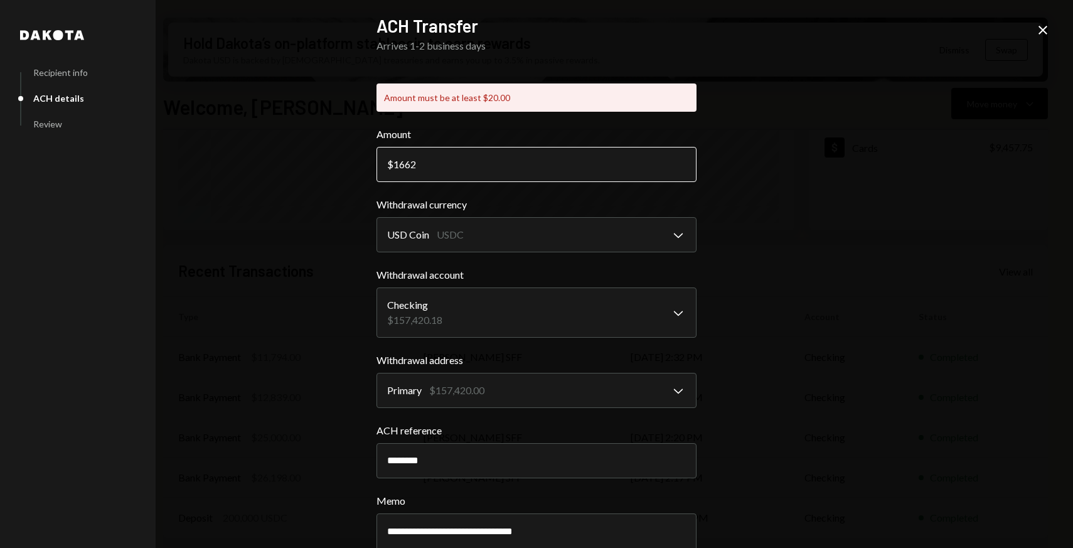
type input "16622"
type input "16622.02"
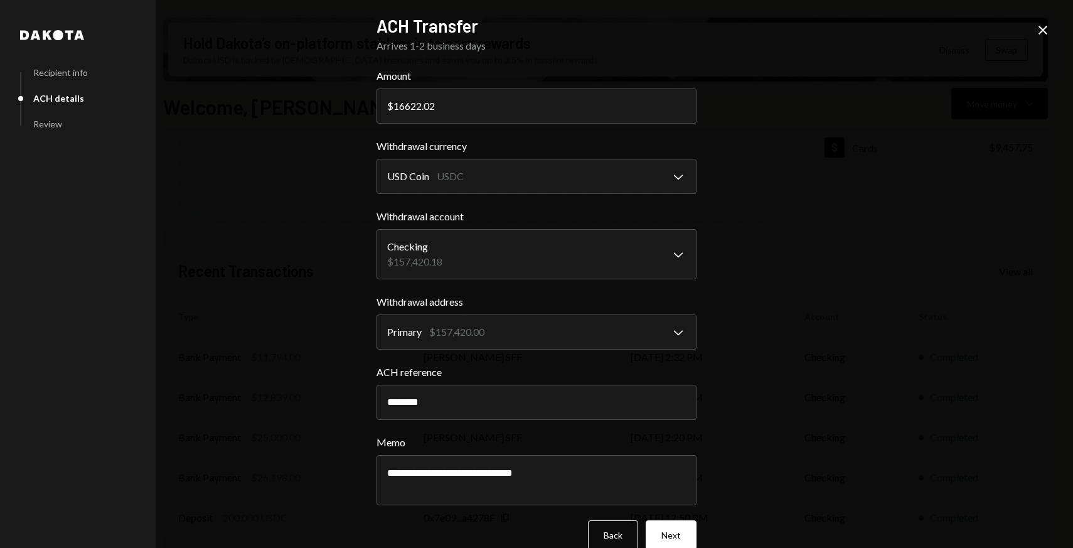
click at [736, 222] on div "**********" at bounding box center [536, 274] width 1073 height 548
click at [432, 114] on input "16622.02" at bounding box center [536, 105] width 320 height 35
click at [425, 110] on input "16622.02" at bounding box center [536, 105] width 320 height 35
click at [686, 531] on button "Next" at bounding box center [671, 534] width 51 height 29
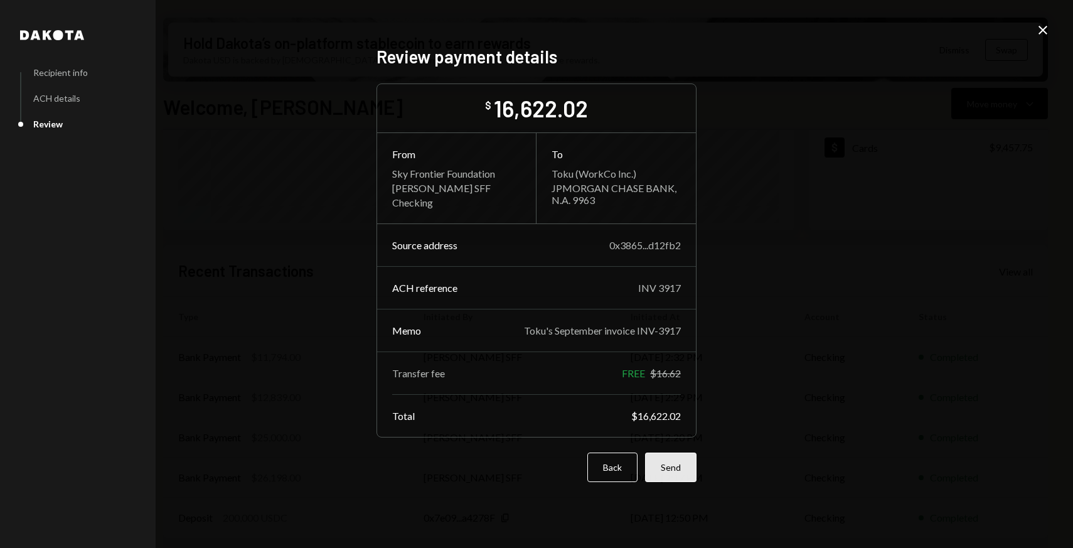
click at [683, 468] on button "Send" at bounding box center [670, 466] width 51 height 29
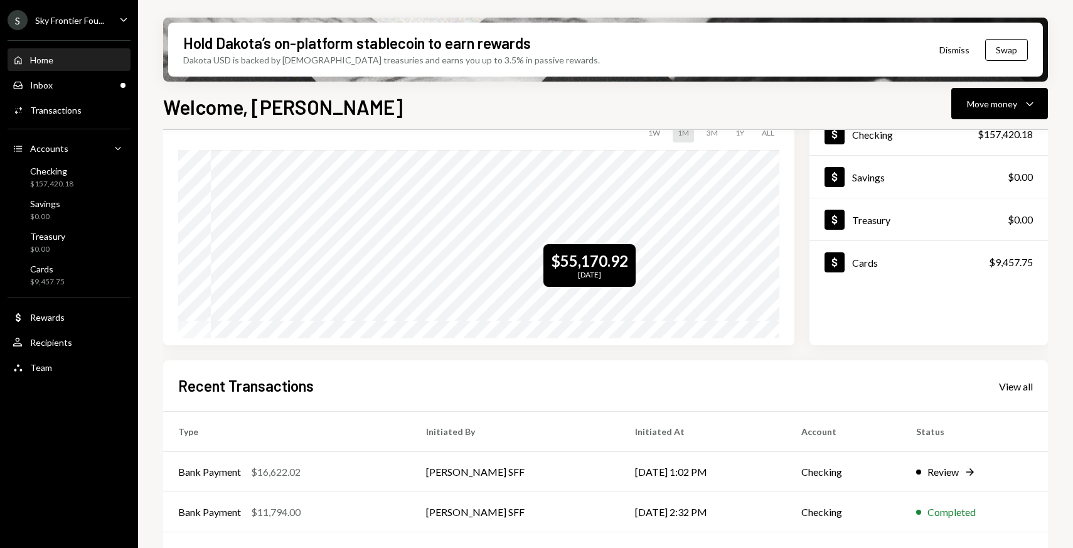
scroll to position [24, 0]
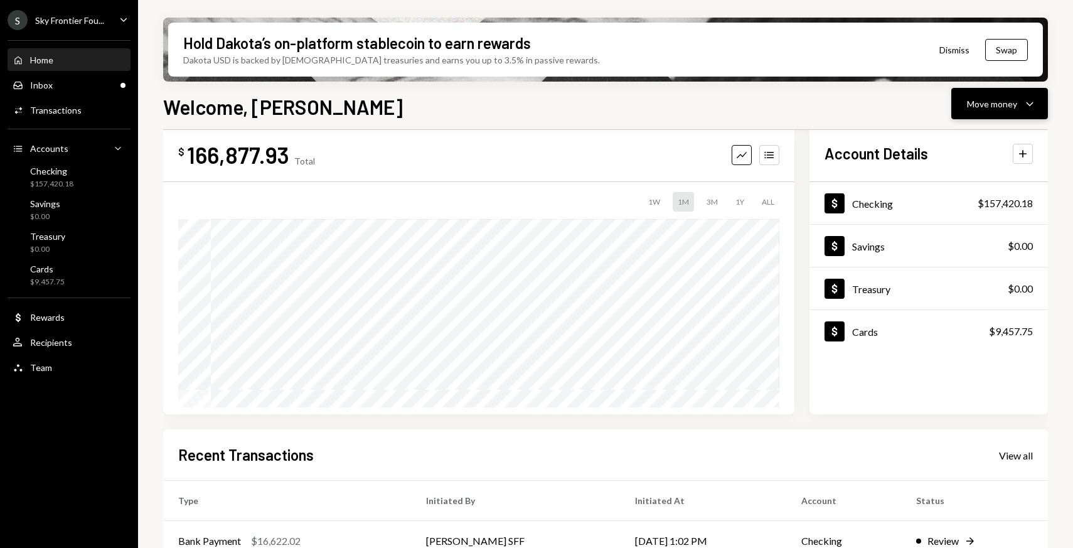
click at [973, 105] on div "Move money" at bounding box center [992, 103] width 50 height 13
click at [973, 142] on div "Send" at bounding box center [990, 141] width 92 height 13
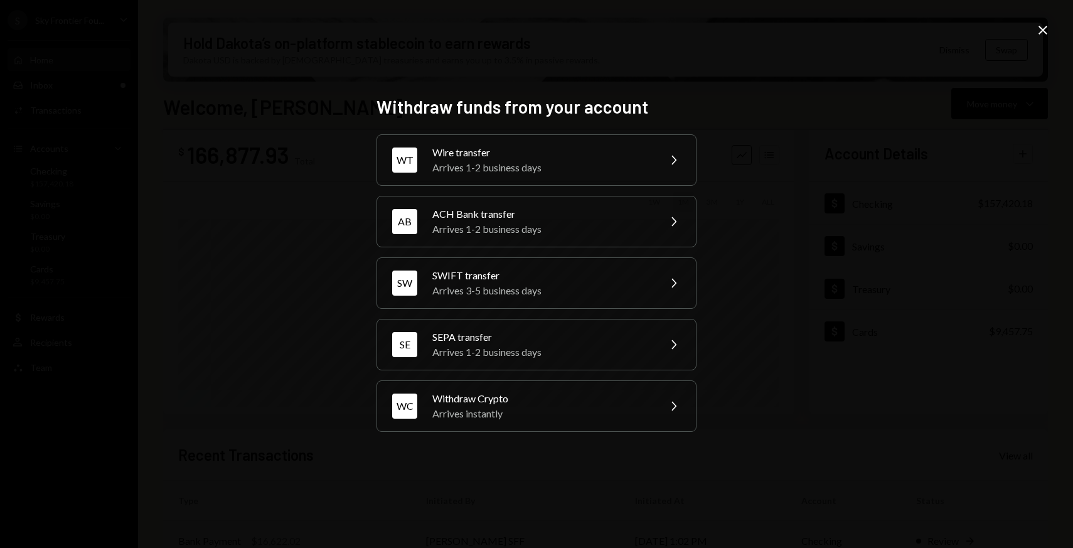
click at [1039, 35] on icon "Close" at bounding box center [1042, 30] width 15 height 15
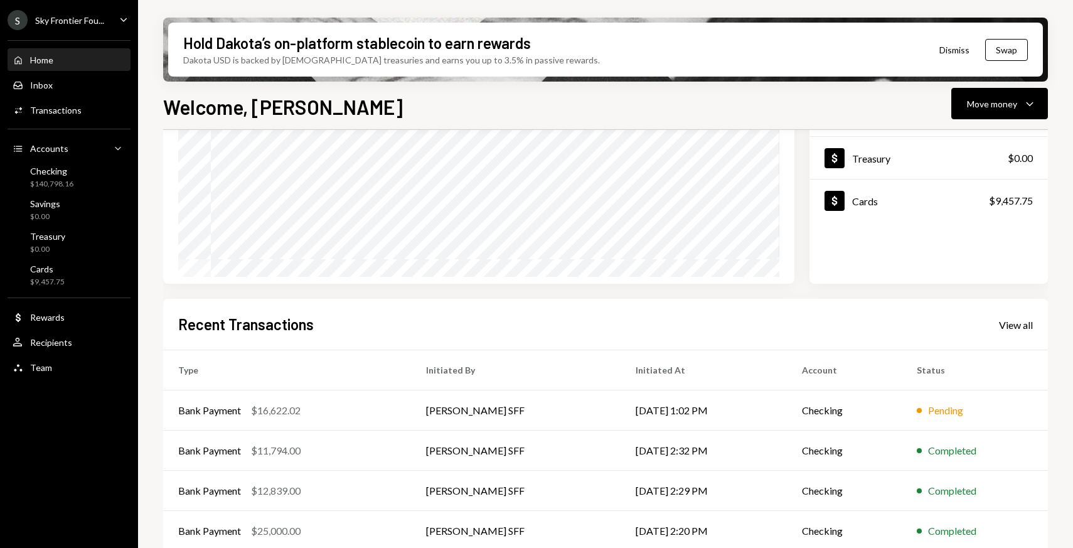
scroll to position [208, 0]
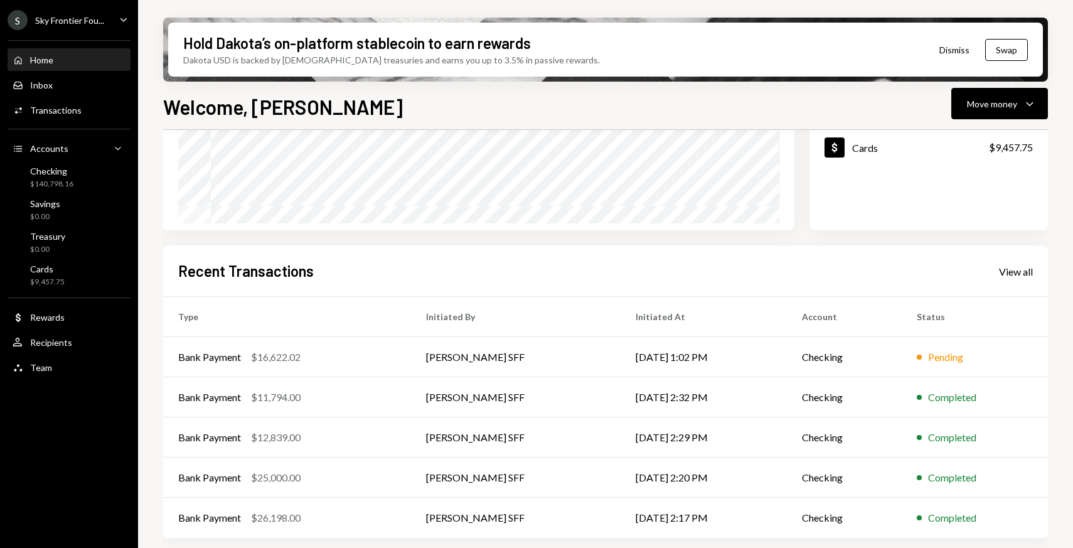
click at [110, 60] on div "Home Home" at bounding box center [69, 60] width 113 height 11
click at [71, 65] on div "Home Home" at bounding box center [69, 60] width 113 height 21
click at [977, 103] on div "Move money" at bounding box center [992, 103] width 50 height 13
click at [952, 148] on div "Withdraw Send" at bounding box center [979, 141] width 125 height 28
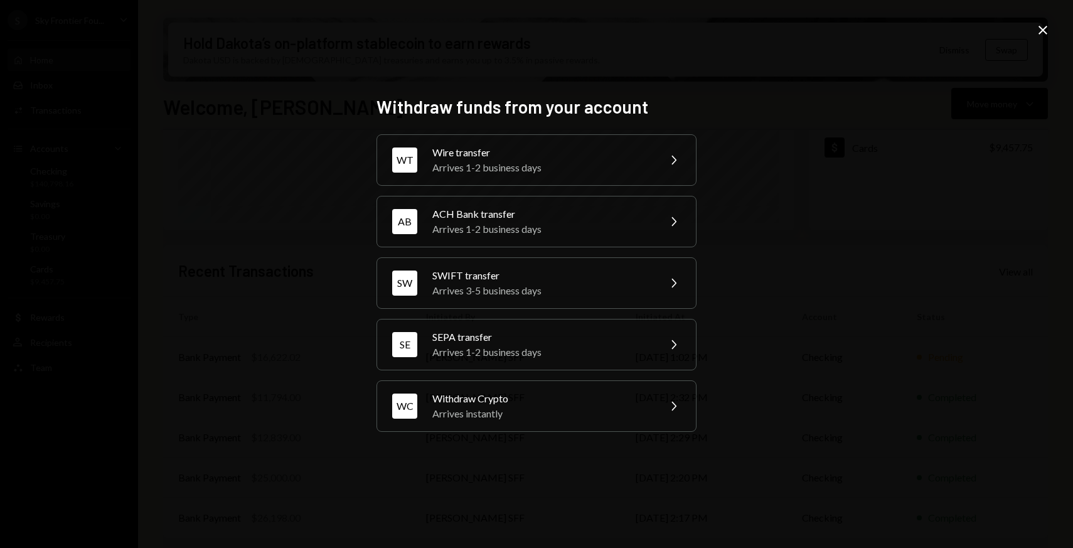
click at [1045, 36] on icon "Close" at bounding box center [1042, 30] width 15 height 15
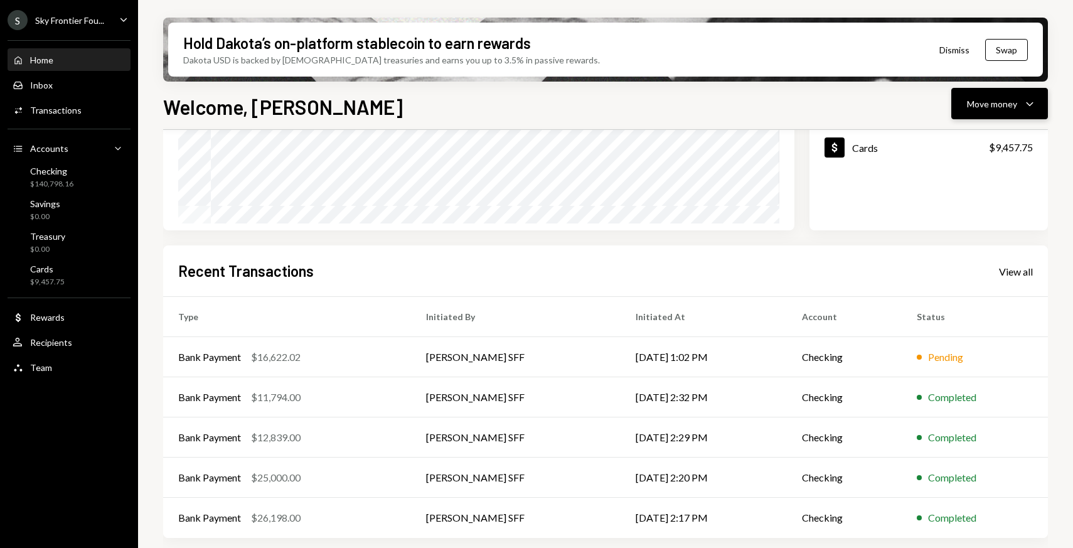
click at [967, 105] on div "Move money" at bounding box center [992, 103] width 50 height 13
click at [957, 147] on div "Send" at bounding box center [990, 141] width 92 height 13
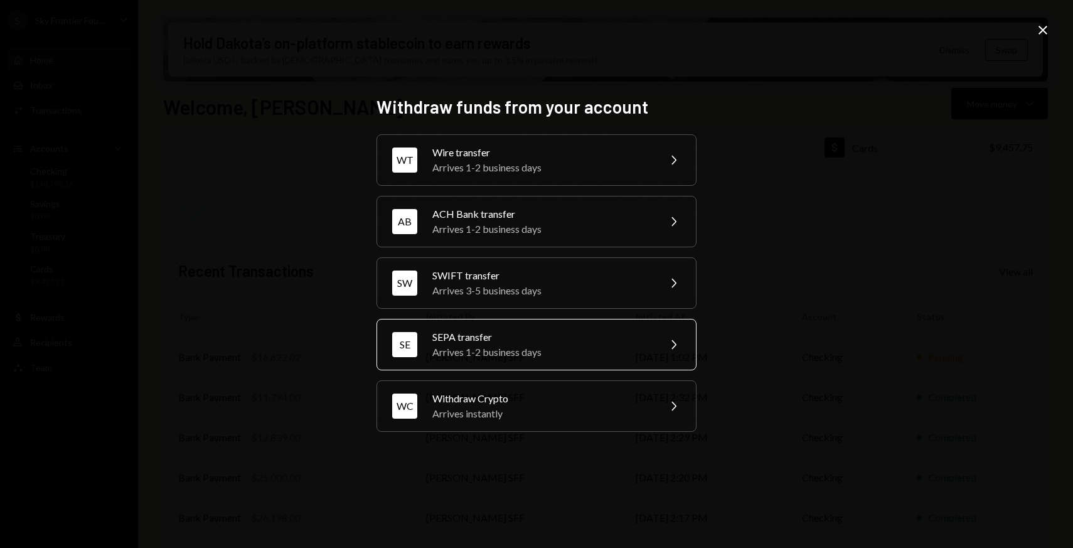
click at [526, 363] on div "SE SEPA transfer Arrives 1-2 business days Chevron Right" at bounding box center [536, 344] width 320 height 51
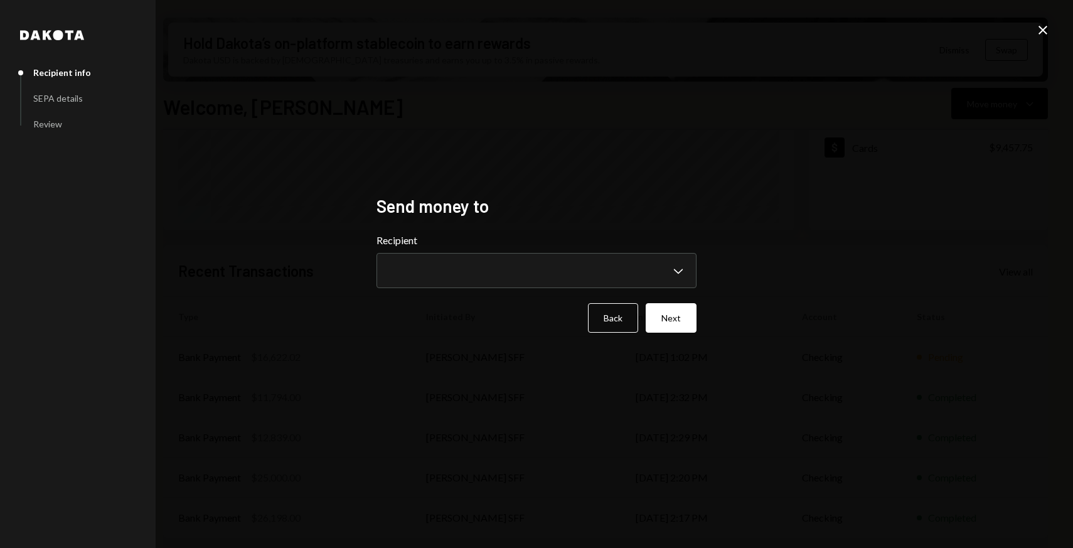
click at [491, 290] on form "**********" at bounding box center [536, 283] width 320 height 100
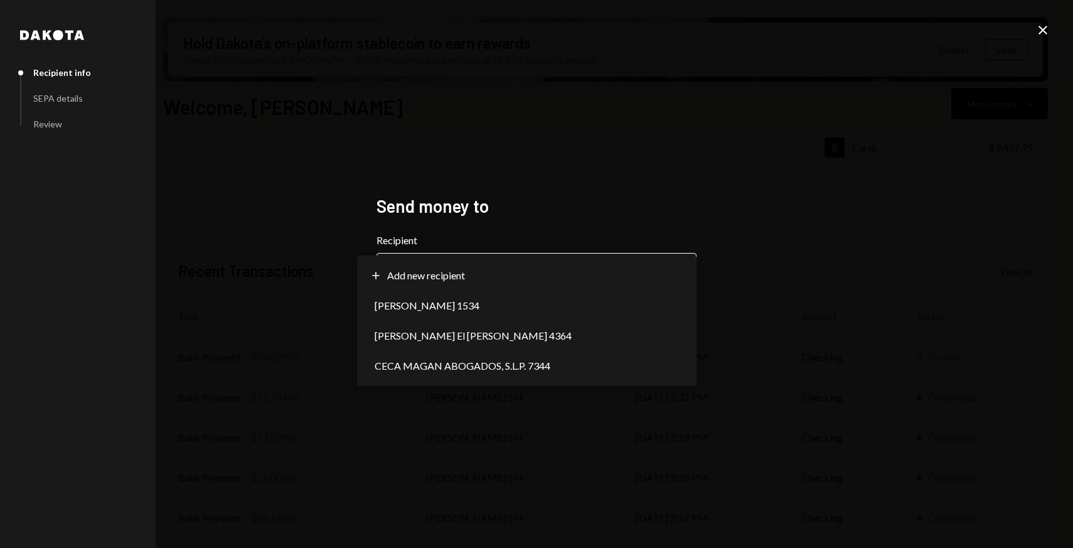
click at [483, 275] on body "S Sky Frontier Fou... Caret Down Home Home Inbox Inbox Activities Transactions …" at bounding box center [536, 274] width 1073 height 548
select select "**********"
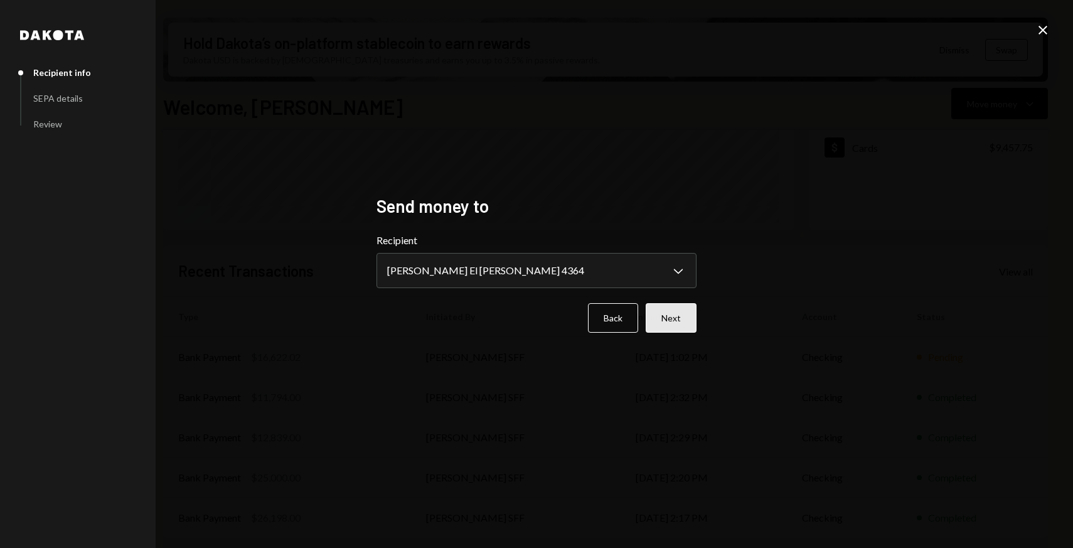
click at [666, 317] on button "Next" at bounding box center [671, 317] width 51 height 29
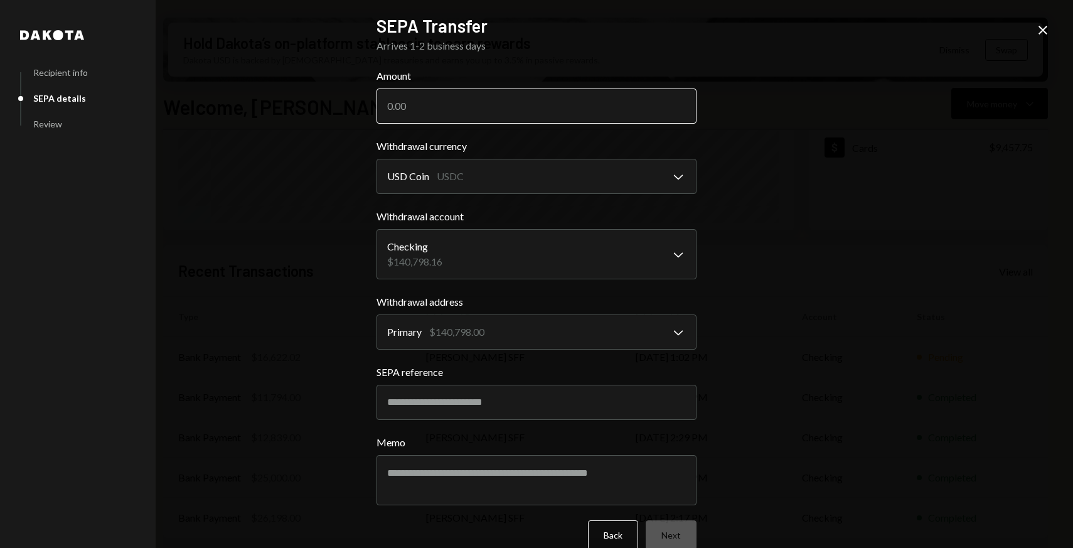
click at [450, 112] on input "Amount" at bounding box center [536, 105] width 320 height 35
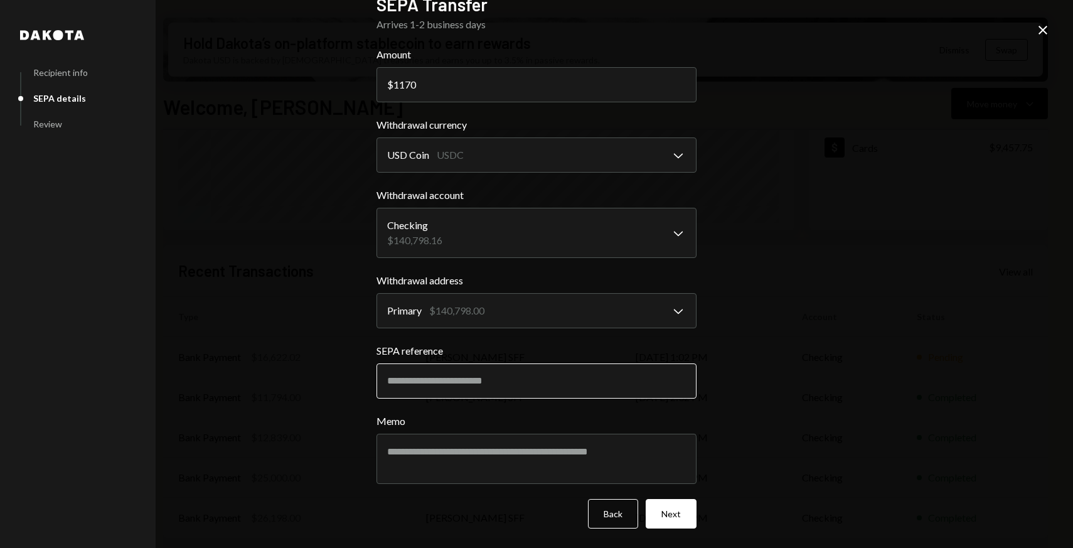
type input "1170"
click at [398, 380] on input "SEPA reference" at bounding box center [536, 380] width 320 height 35
paste input "*******"
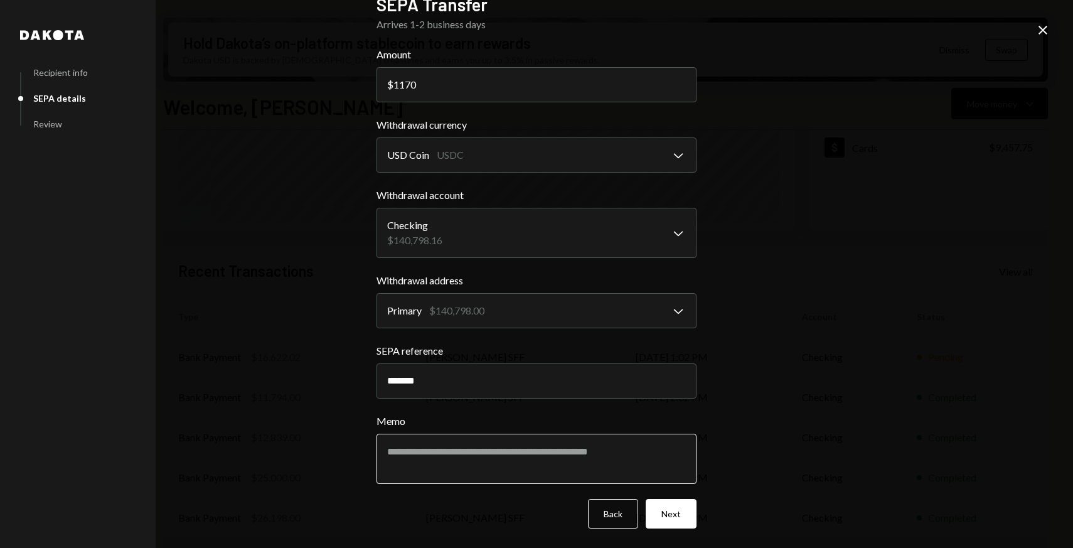
type input "*******"
click at [434, 451] on textarea "Memo" at bounding box center [536, 459] width 320 height 50
paste textarea "********"
type textarea "**********"
click at [676, 513] on button "Next" at bounding box center [671, 513] width 51 height 29
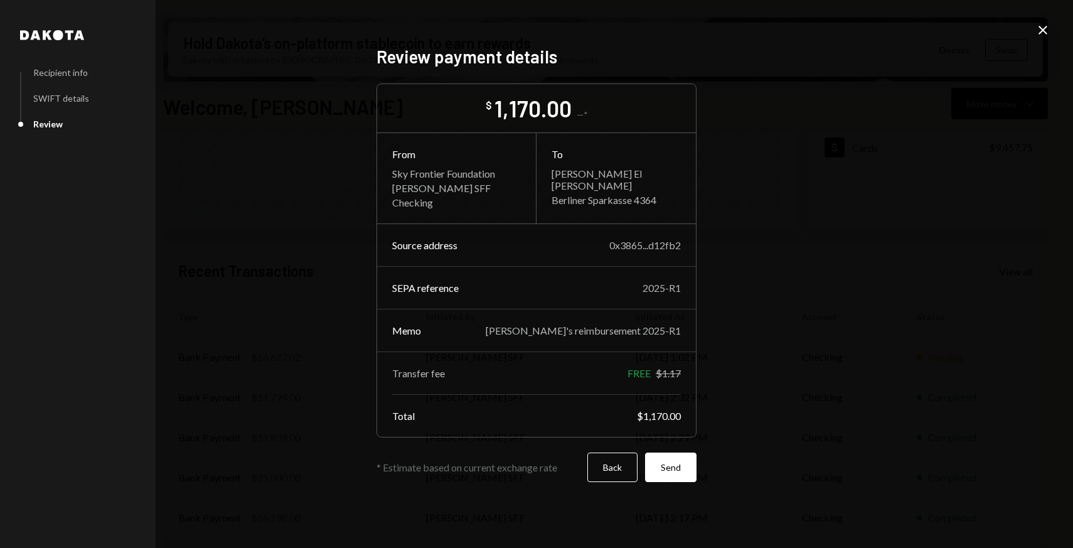
scroll to position [0, 0]
click at [609, 472] on button "Back" at bounding box center [612, 466] width 50 height 29
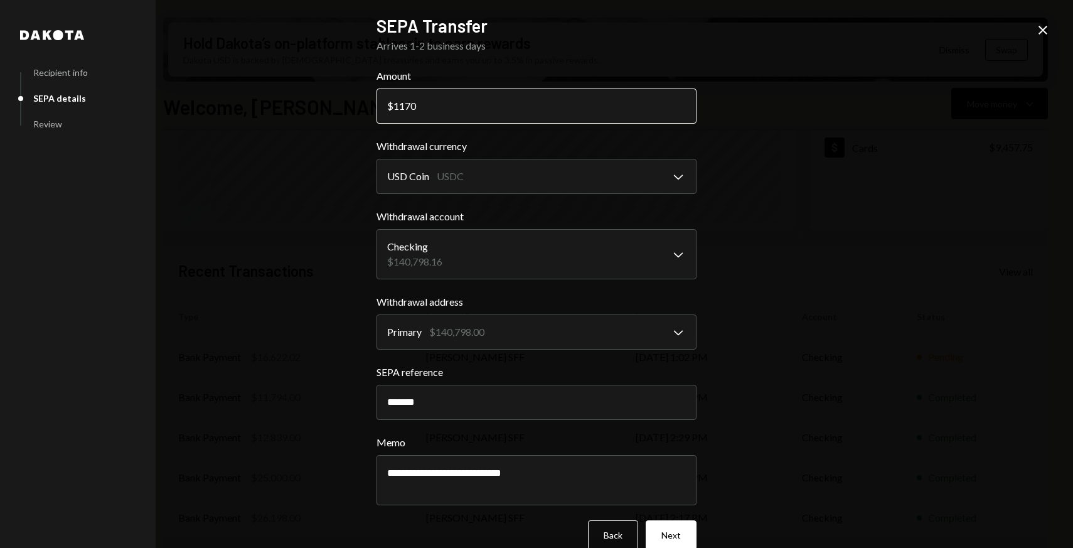
click at [417, 105] on input "1170" at bounding box center [536, 105] width 320 height 35
type input "1110"
click at [688, 234] on body "S Sky Frontier Fou... Caret Down Home Home Inbox Inbox Activities Transactions …" at bounding box center [536, 274] width 1073 height 548
click at [678, 531] on button "Next" at bounding box center [671, 534] width 51 height 29
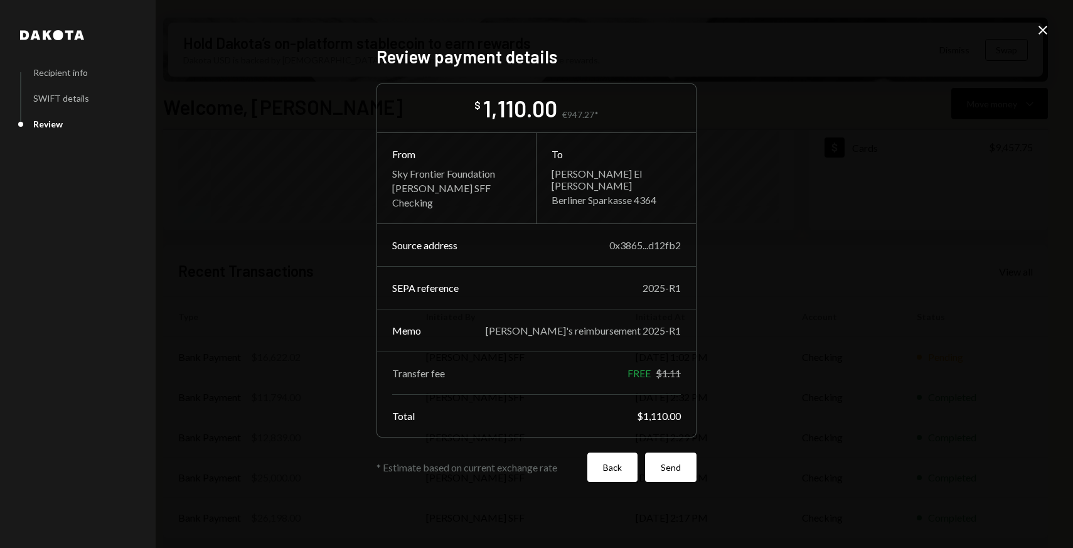
click at [607, 475] on button "Back" at bounding box center [612, 466] width 50 height 29
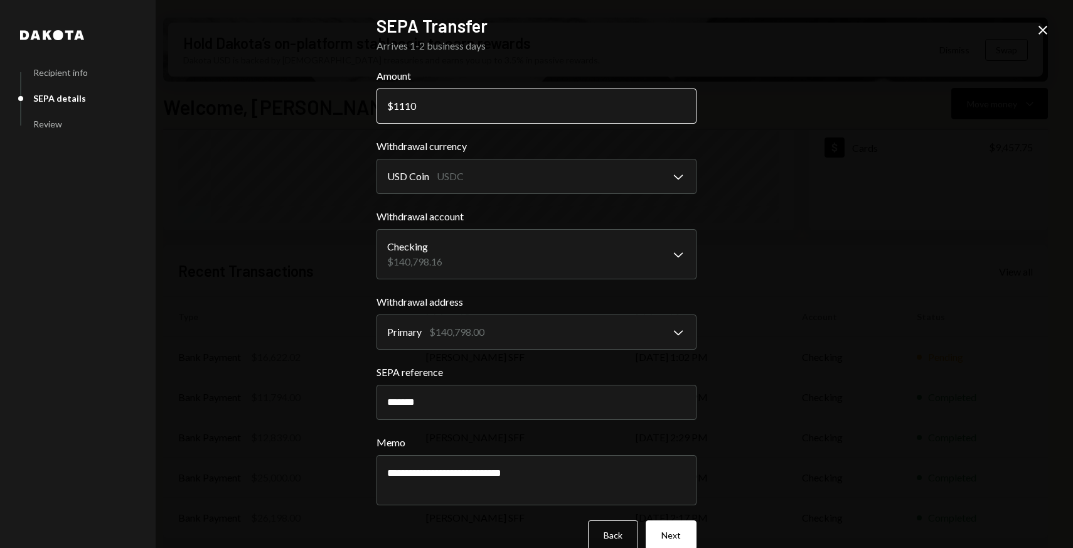
click at [407, 106] on input "1110" at bounding box center [536, 105] width 320 height 35
type input "1120"
click at [789, 257] on div "**********" at bounding box center [536, 274] width 1073 height 548
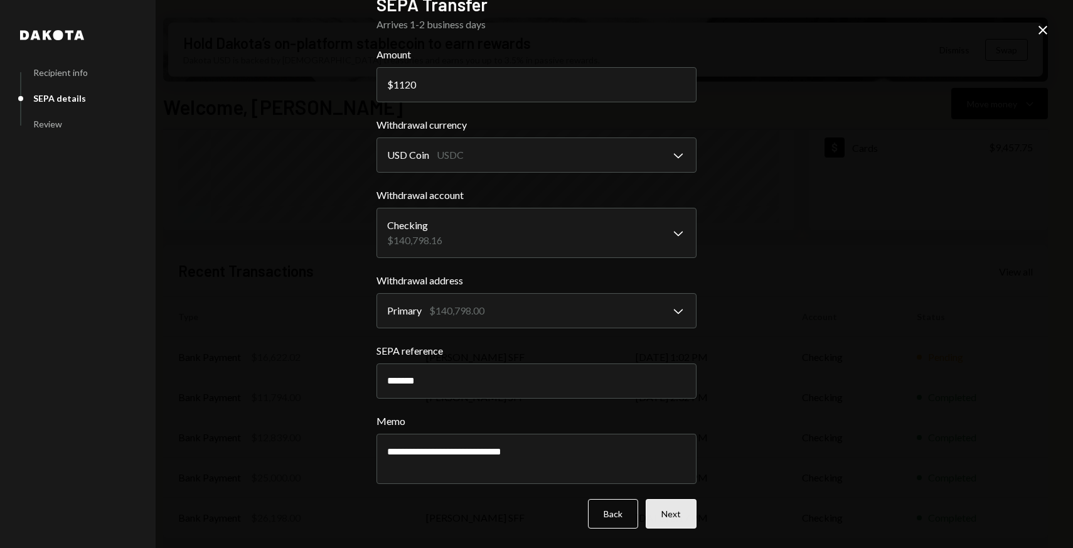
click at [678, 515] on button "Next" at bounding box center [671, 513] width 51 height 29
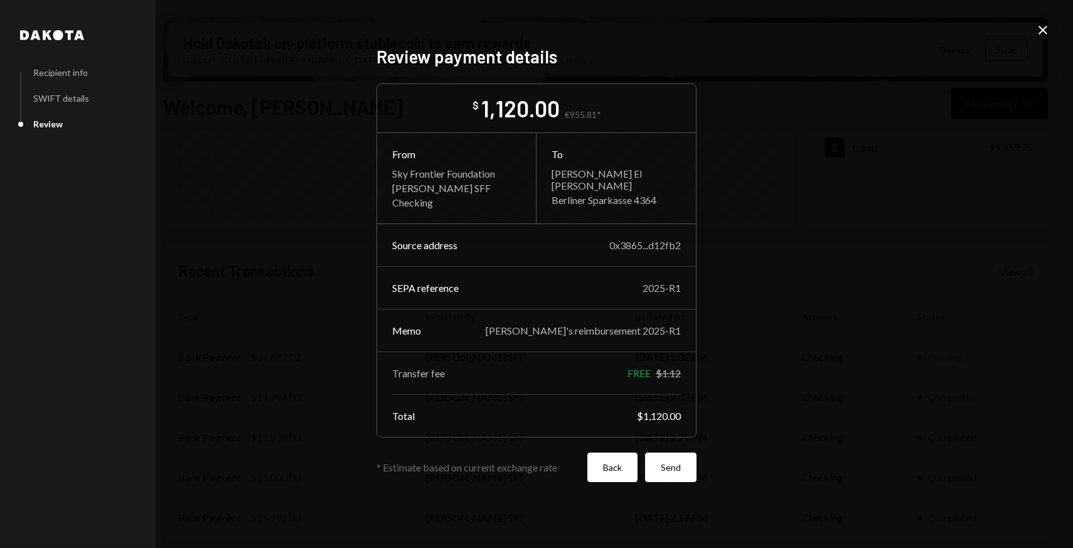
click at [599, 479] on button "Back" at bounding box center [612, 466] width 50 height 29
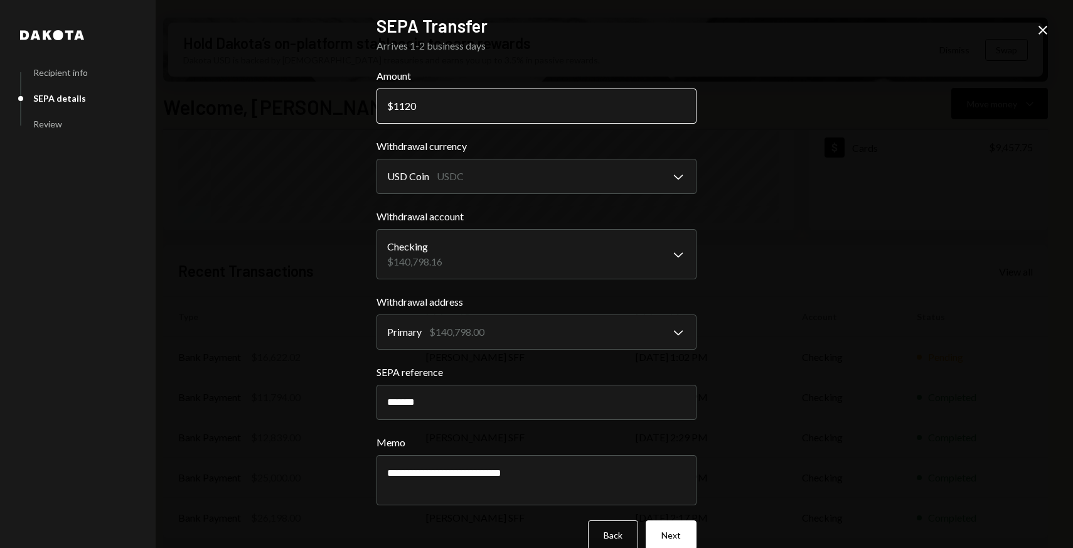
click at [429, 104] on input "1120" at bounding box center [536, 105] width 320 height 35
type input "1128"
click at [668, 528] on button "Next" at bounding box center [671, 534] width 51 height 29
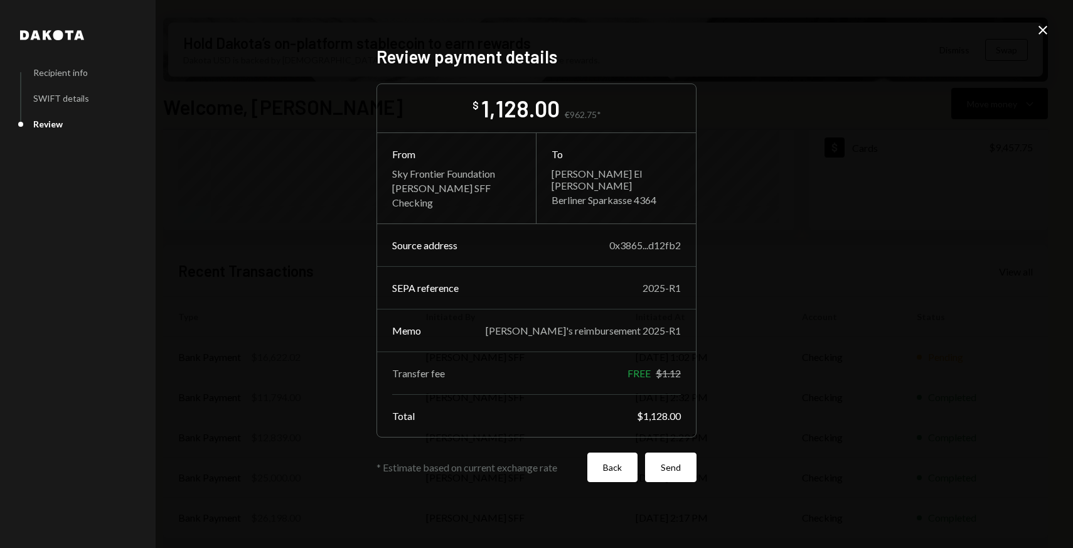
click at [615, 477] on button "Back" at bounding box center [612, 466] width 50 height 29
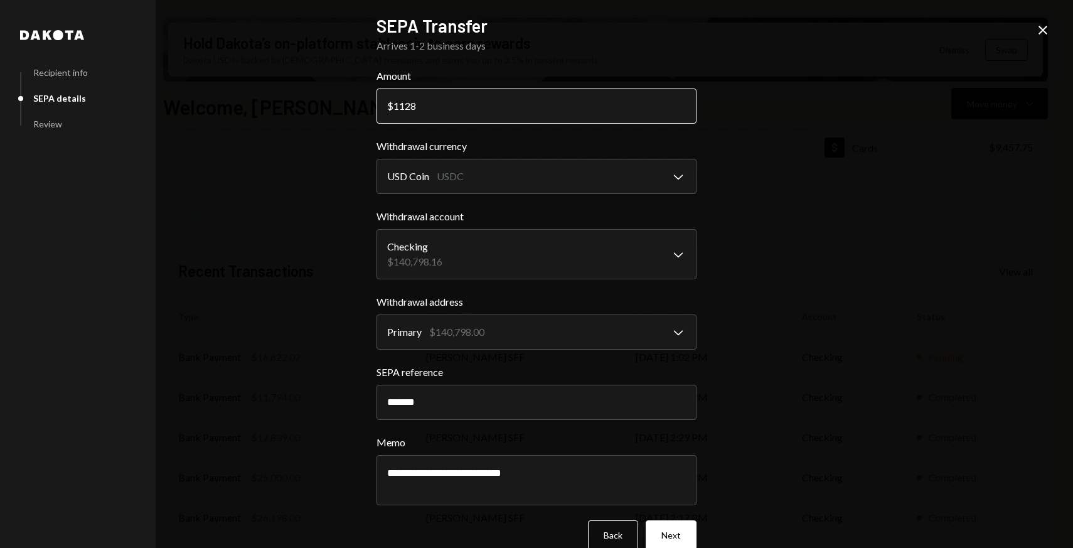
click at [422, 114] on input "1128" at bounding box center [536, 105] width 320 height 35
type input "1127"
click at [672, 530] on button "Next" at bounding box center [671, 534] width 51 height 29
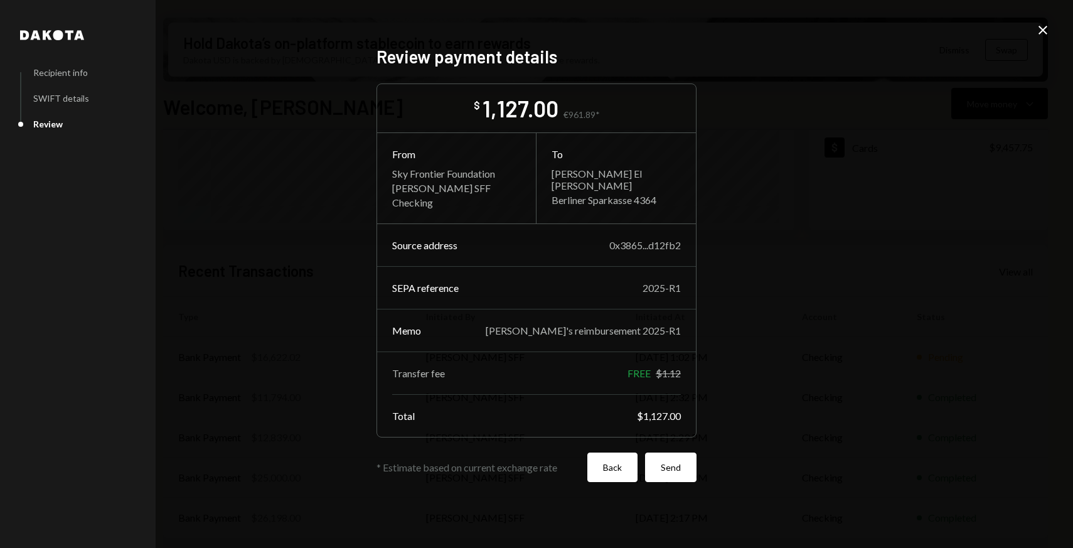
click at [609, 471] on button "Back" at bounding box center [612, 466] width 50 height 29
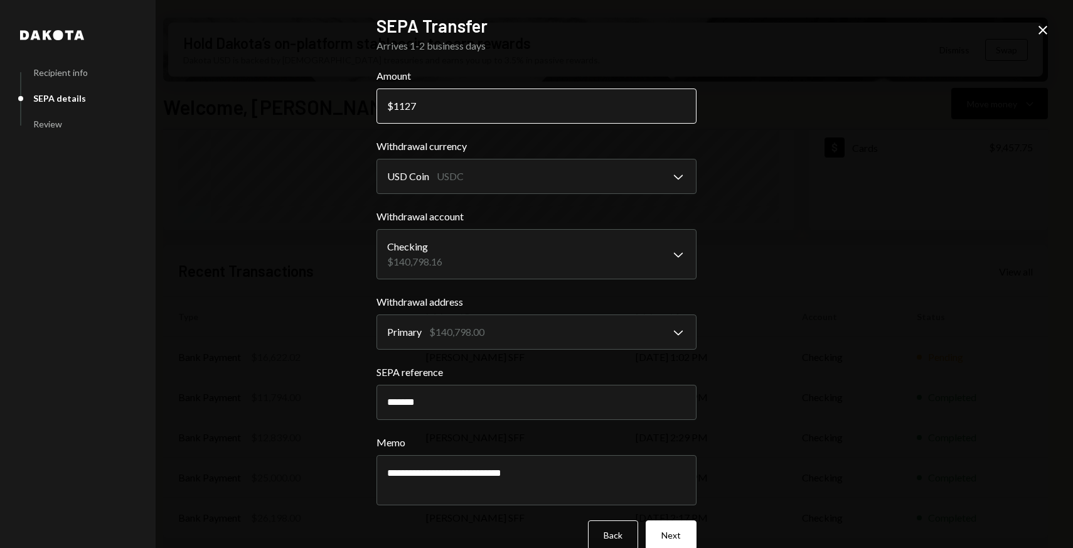
click at [427, 102] on input "1127" at bounding box center [536, 105] width 320 height 35
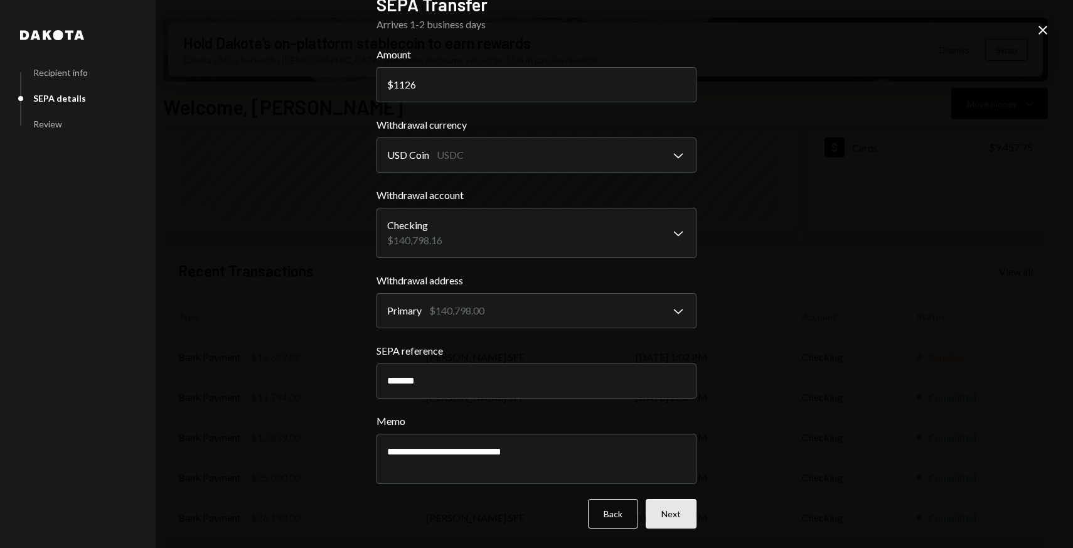
type input "1126"
click at [669, 504] on button "Next" at bounding box center [671, 513] width 51 height 29
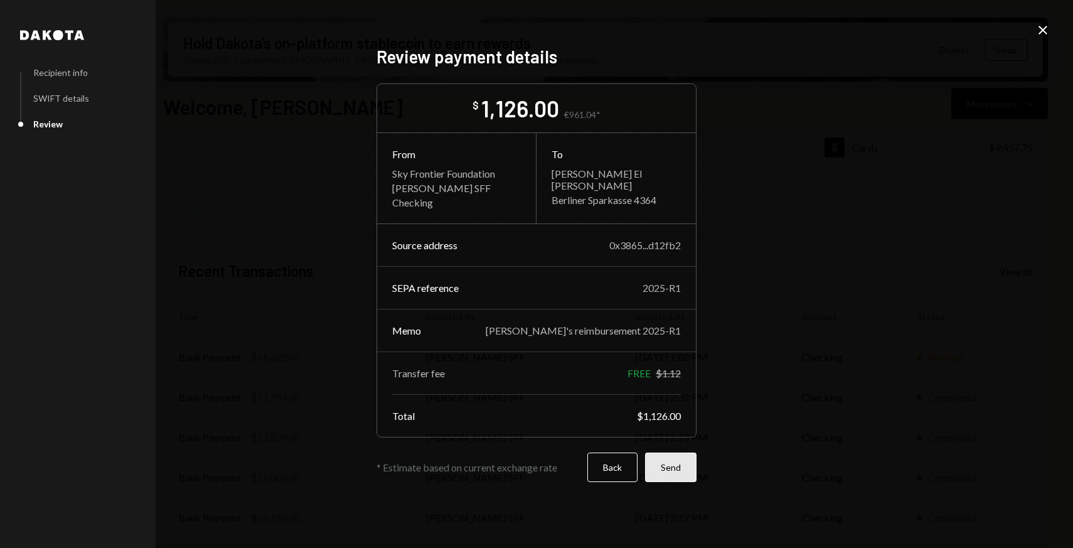
click at [666, 465] on button "Send" at bounding box center [670, 466] width 51 height 29
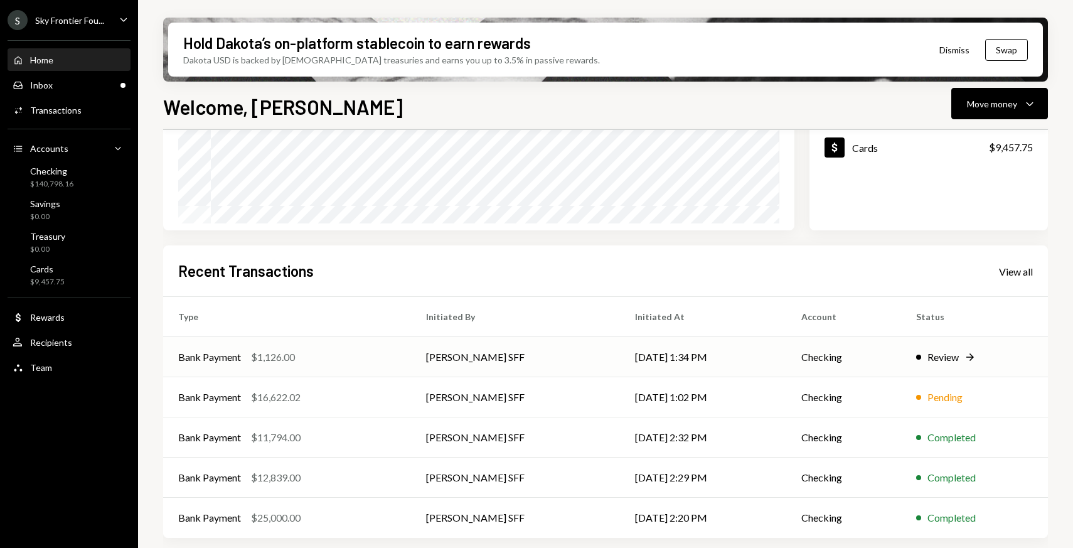
click at [623, 358] on td "10/07/25 1:34 PM" at bounding box center [703, 357] width 166 height 40
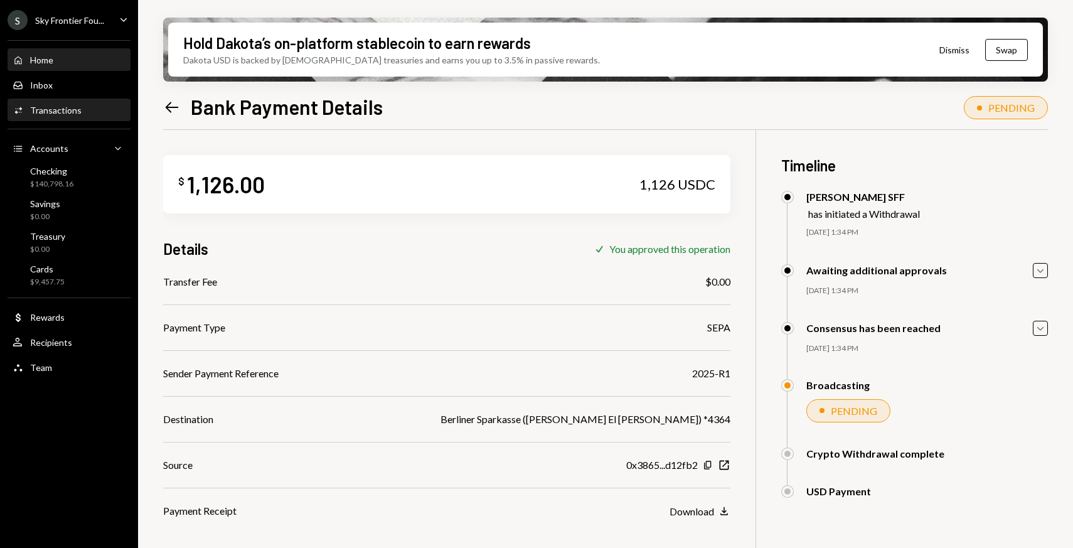
click at [83, 66] on div "Home Home" at bounding box center [69, 60] width 113 height 21
